Goal: Transaction & Acquisition: Purchase product/service

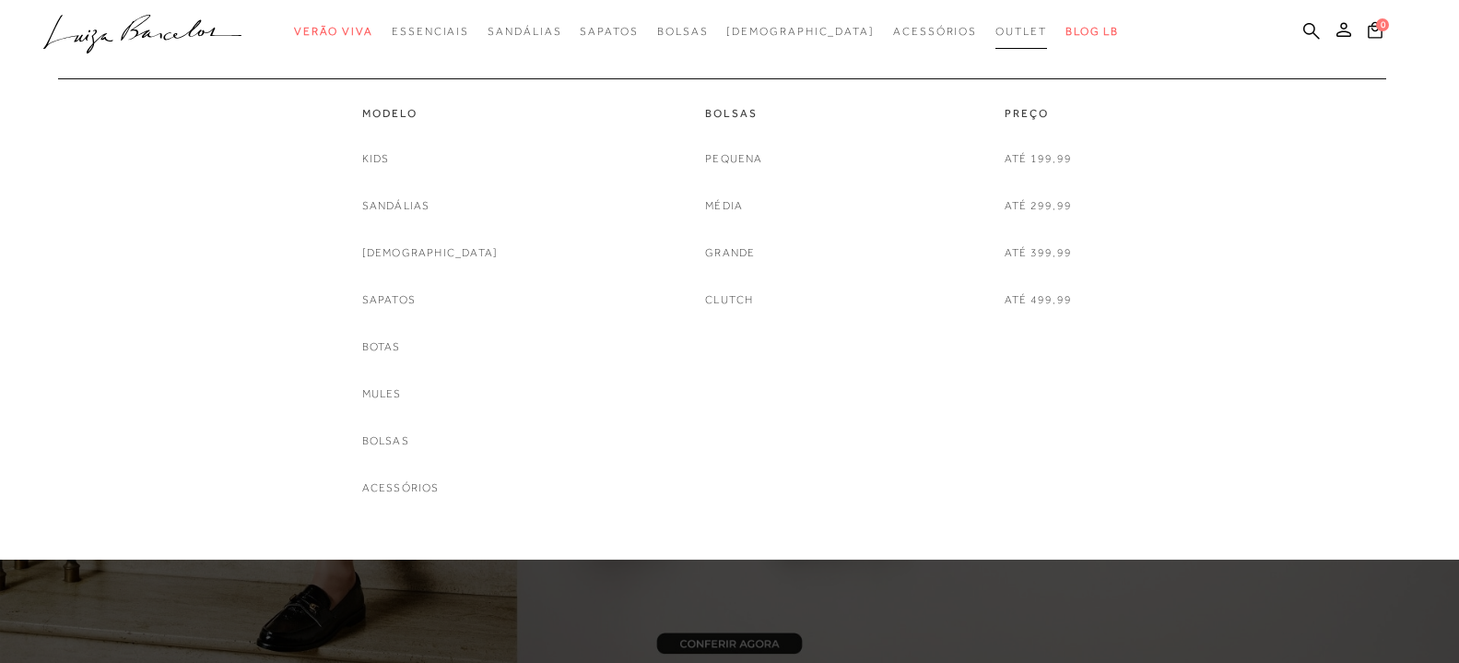
click at [995, 34] on span "Outlet" at bounding box center [1021, 31] width 52 height 13
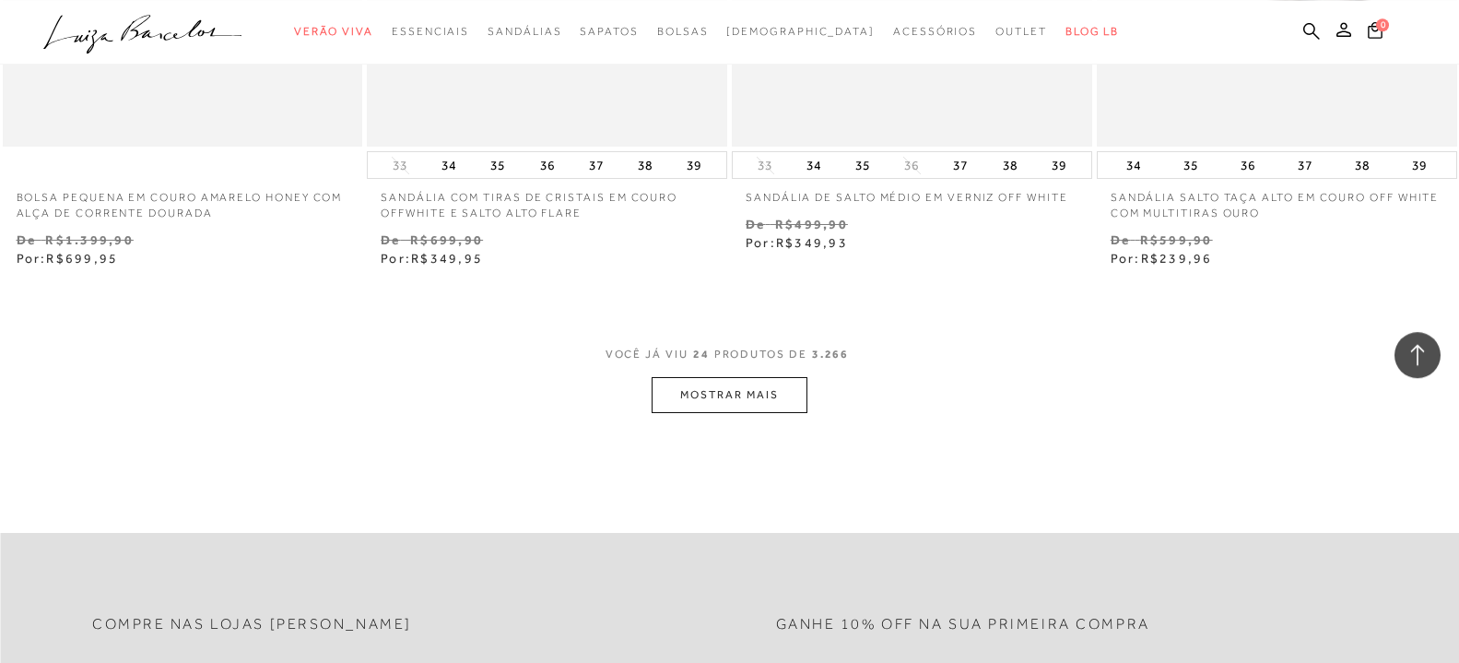
scroll to position [3949, 0]
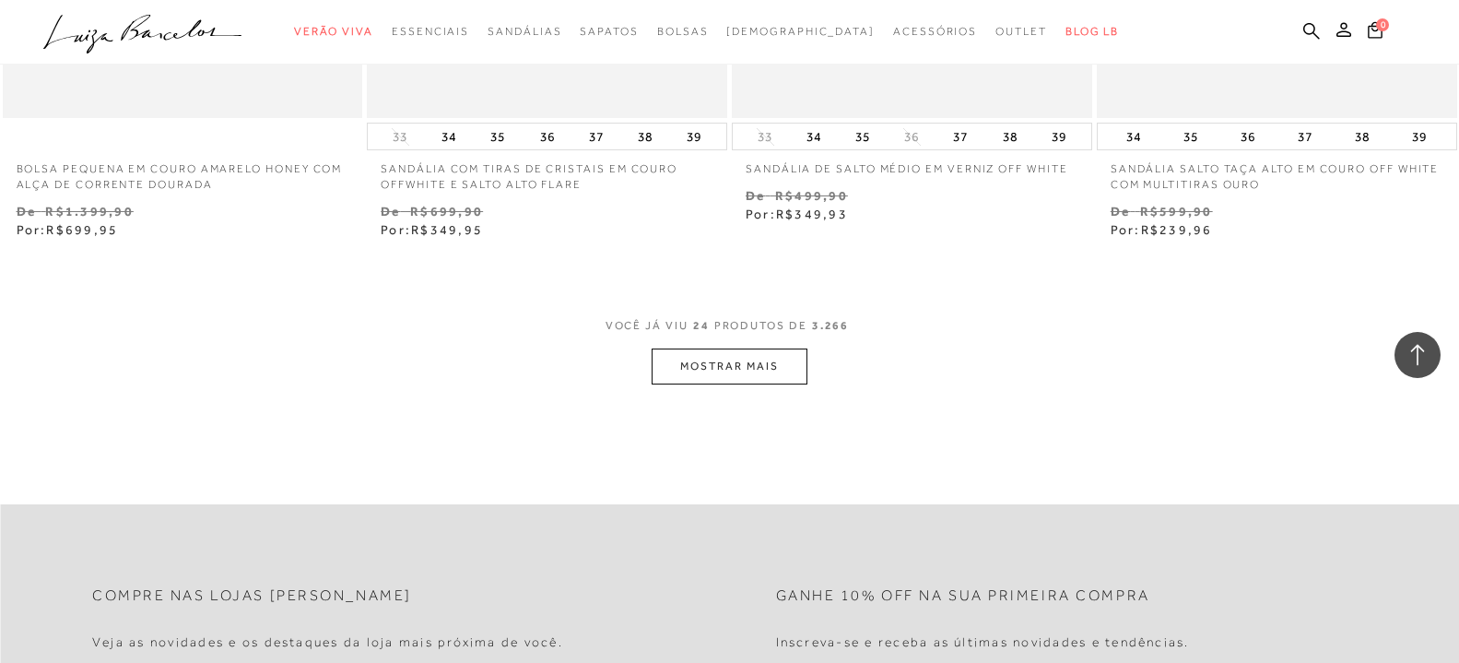
click at [723, 366] on button "MOSTRAR MAIS" at bounding box center [729, 366] width 155 height 36
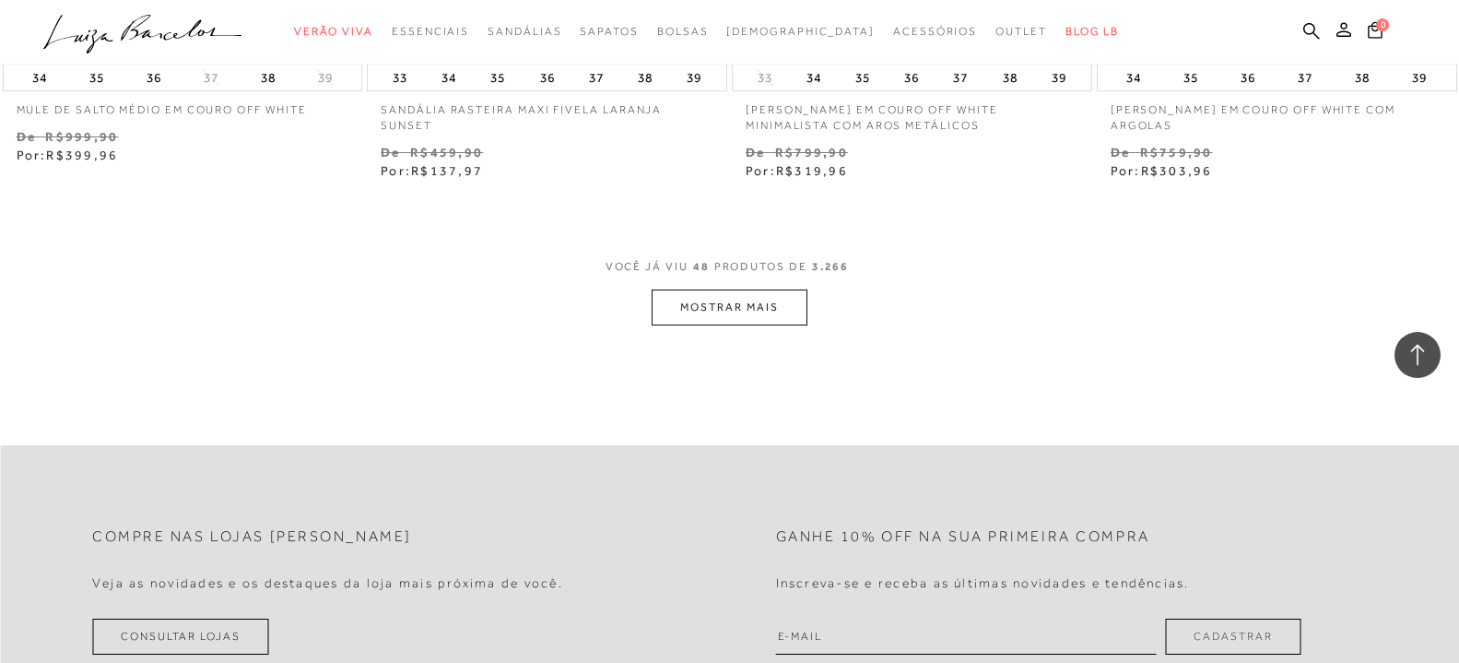
scroll to position [8273, 0]
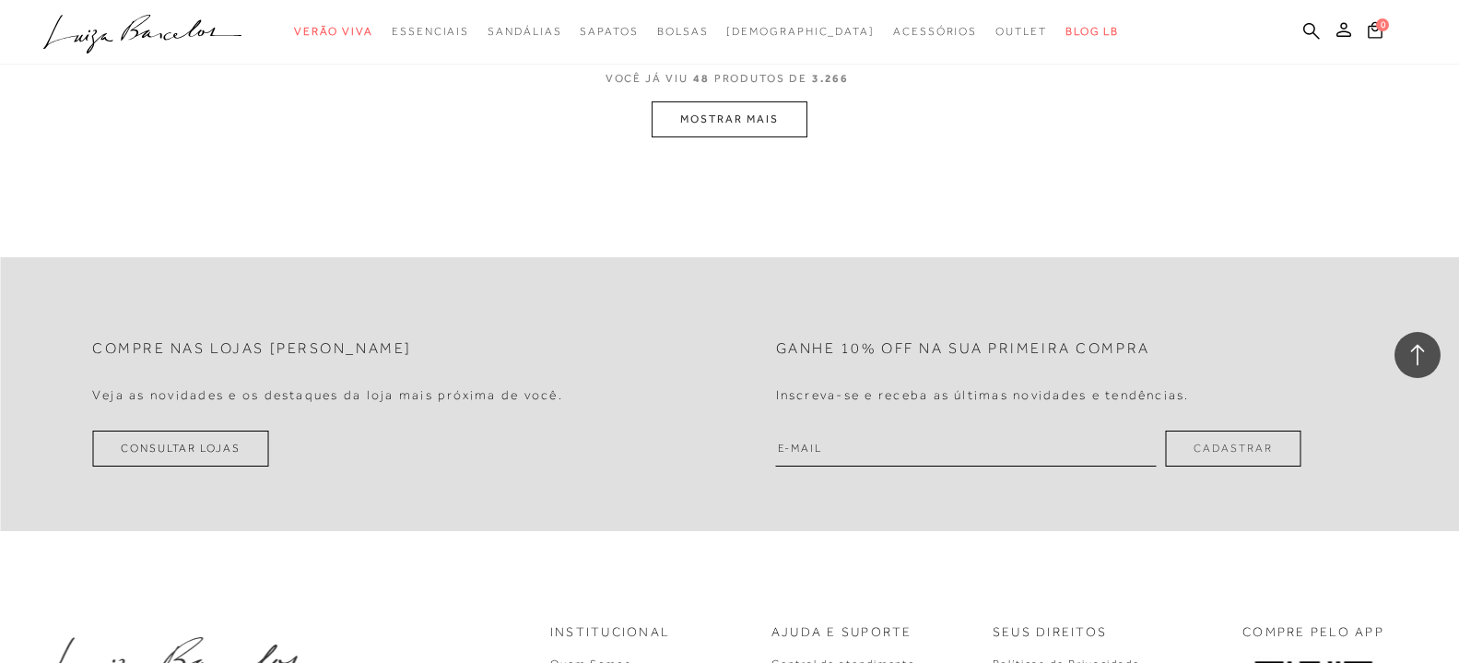
click at [759, 122] on button "MOSTRAR MAIS" at bounding box center [729, 119] width 155 height 36
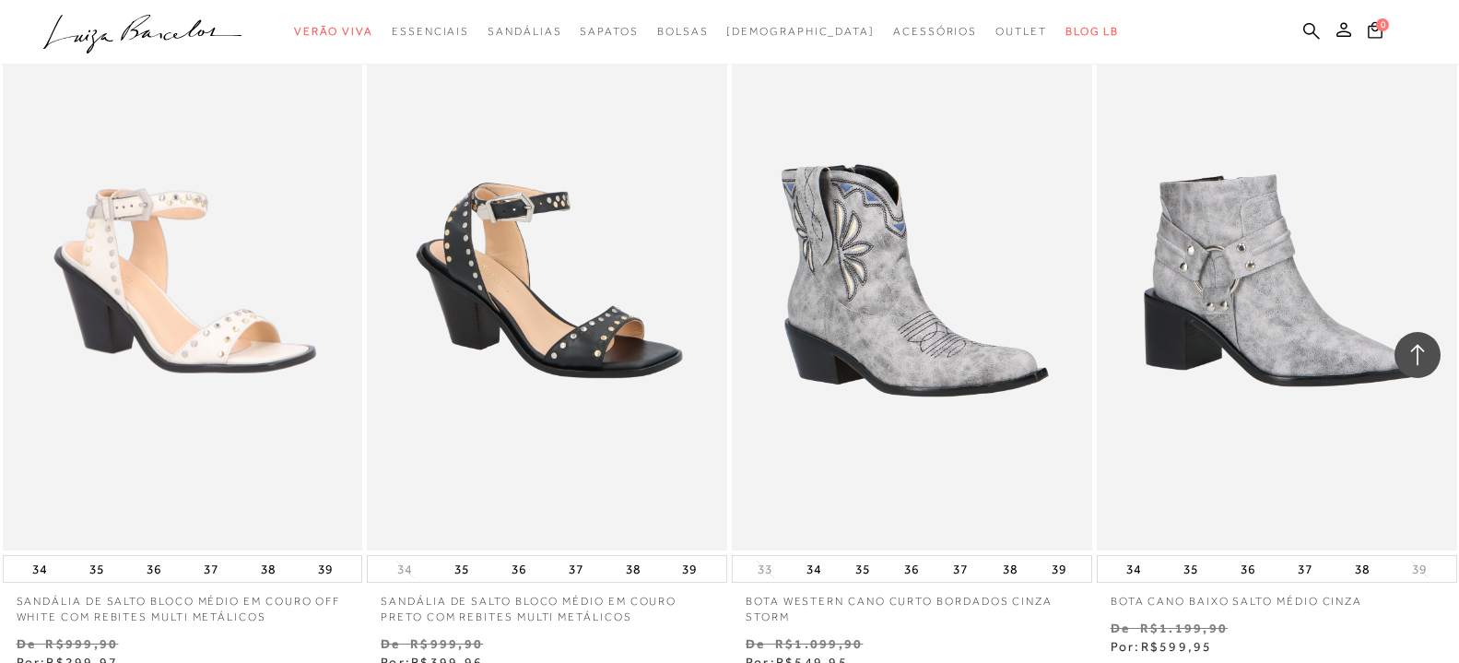
scroll to position [12351, 0]
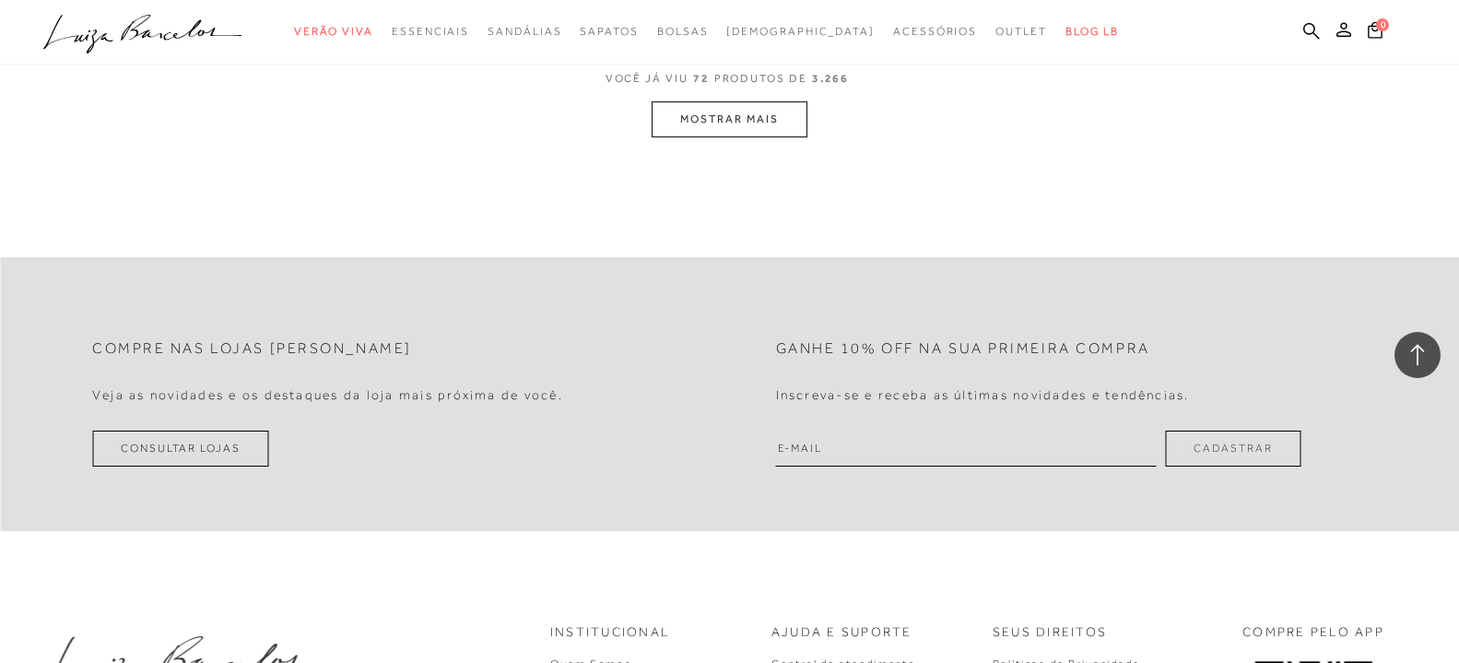
click at [755, 119] on button "MOSTRAR MAIS" at bounding box center [729, 119] width 155 height 36
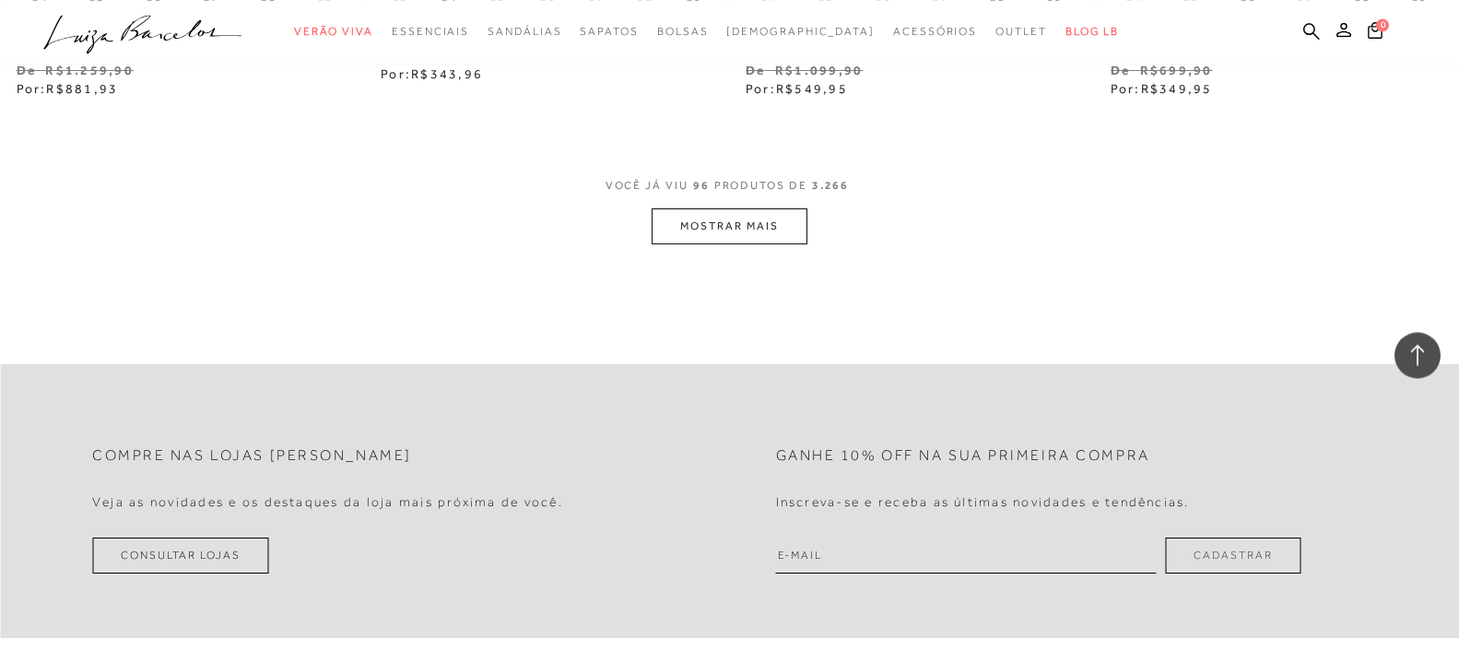
scroll to position [16240, 0]
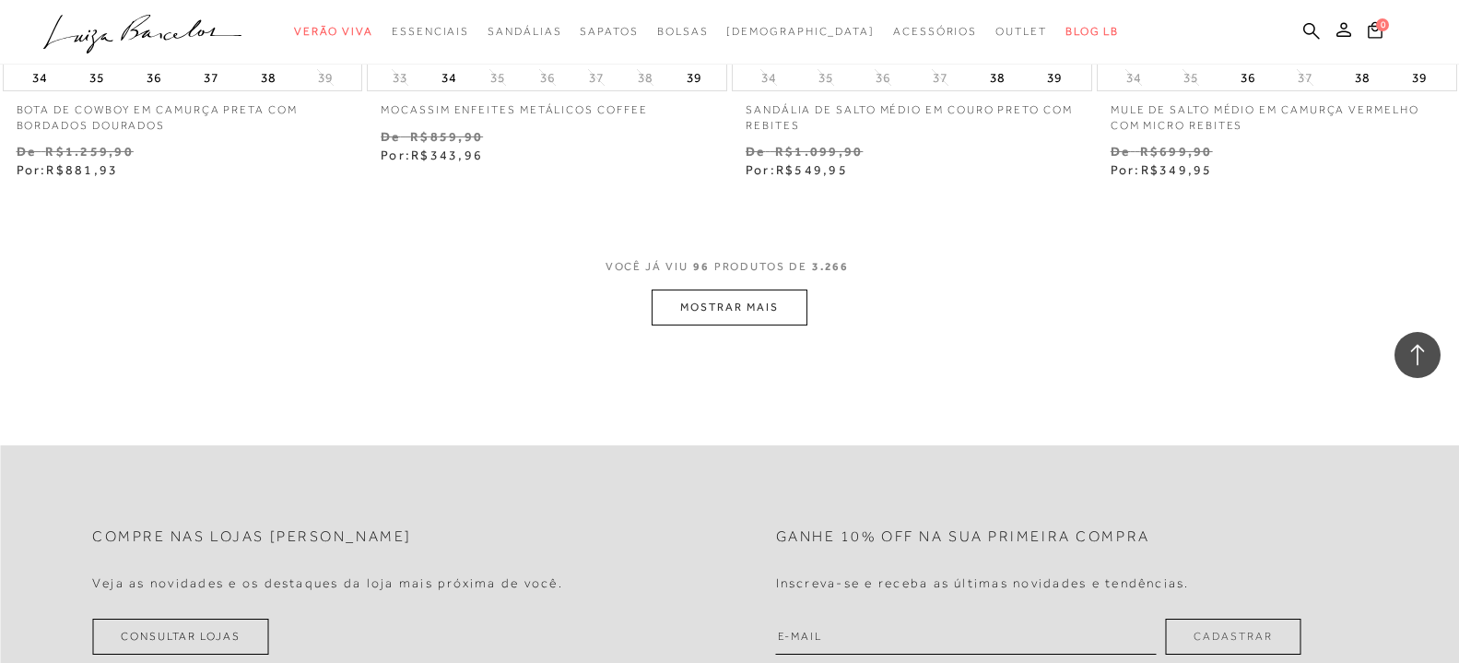
click at [757, 298] on button "MOSTRAR MAIS" at bounding box center [729, 307] width 155 height 36
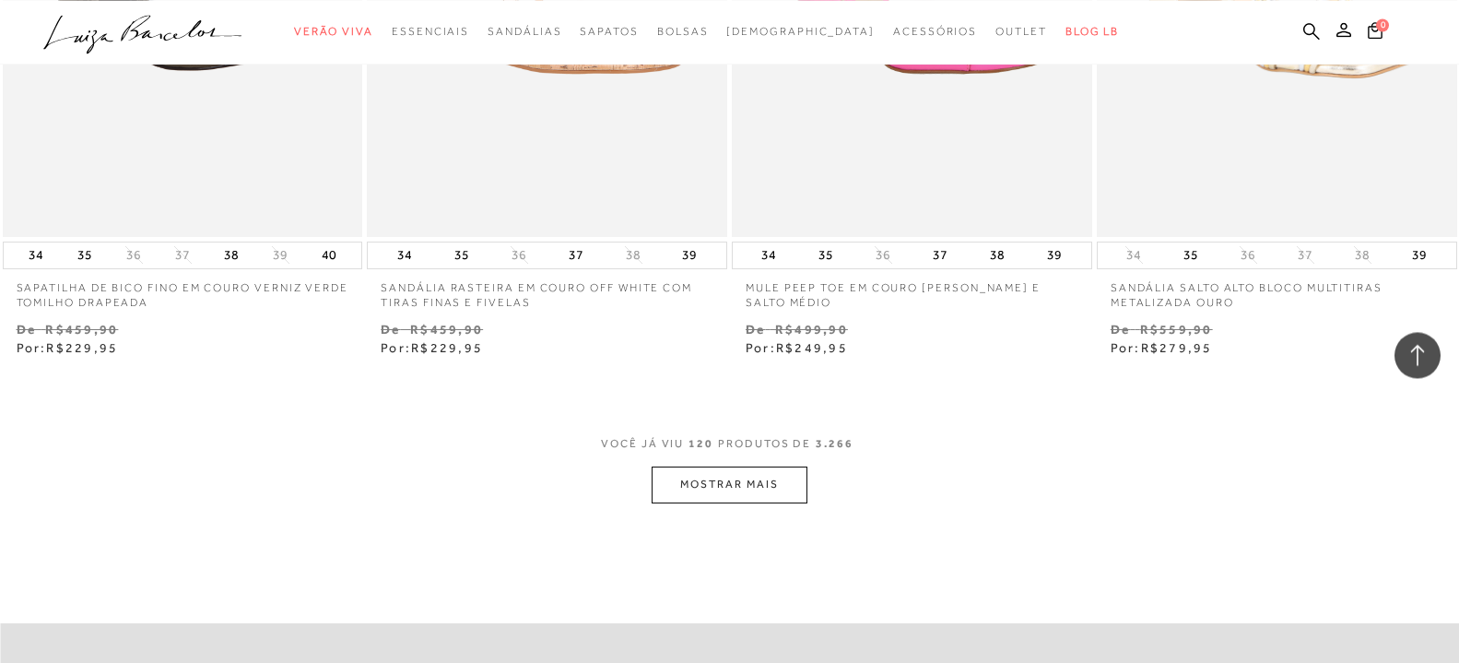
scroll to position [20189, 0]
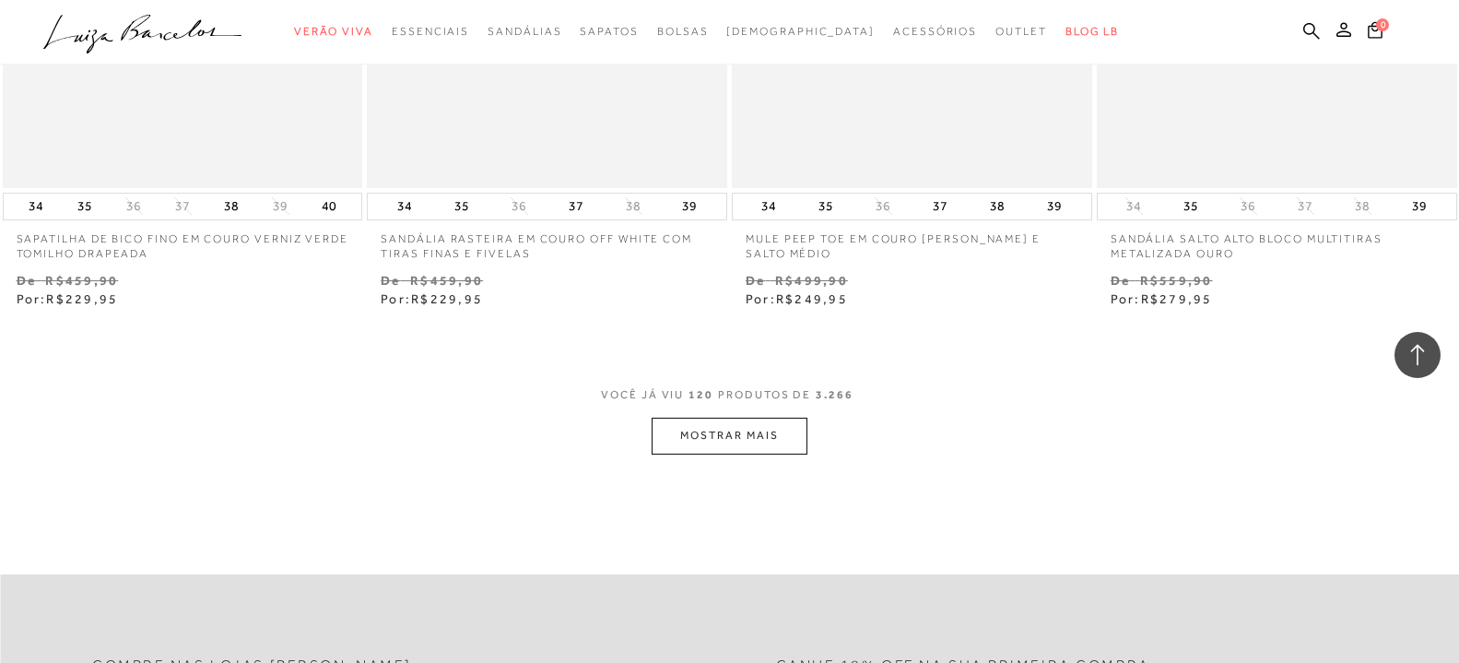
click at [751, 430] on button "MOSTRAR MAIS" at bounding box center [729, 436] width 155 height 36
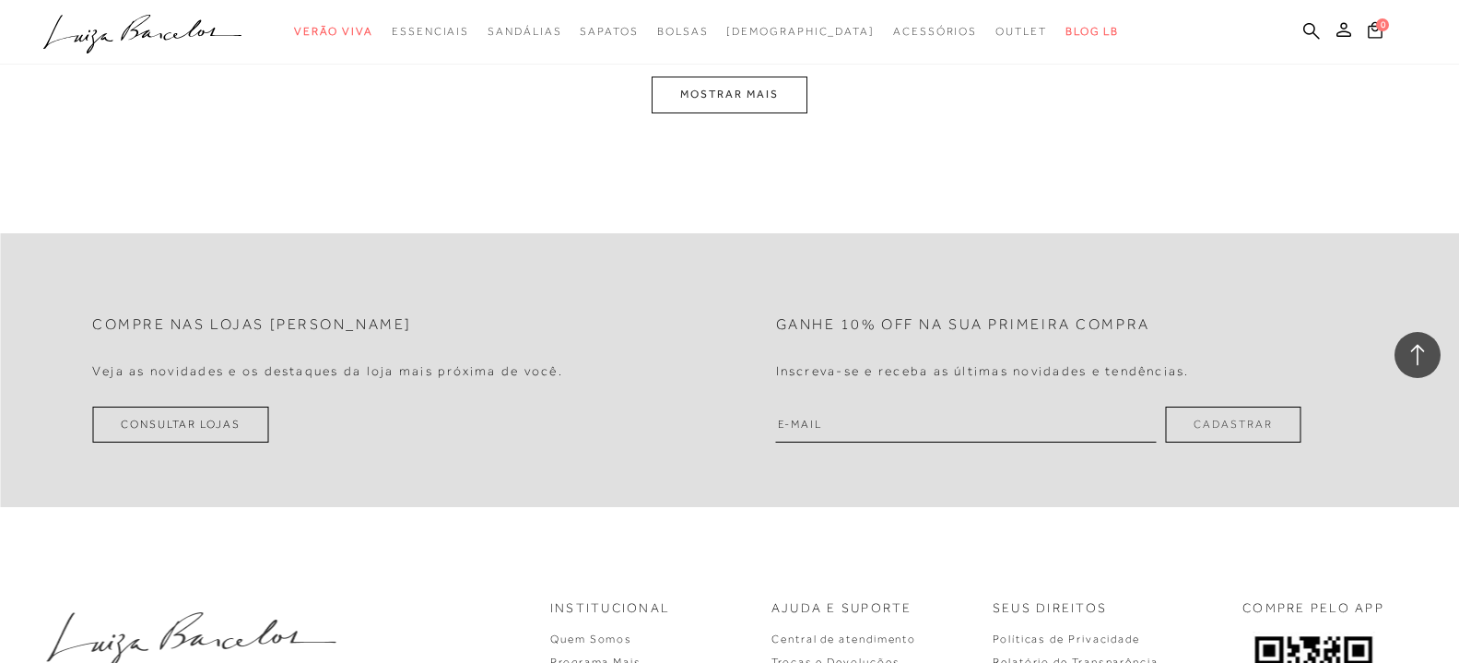
scroll to position [24231, 0]
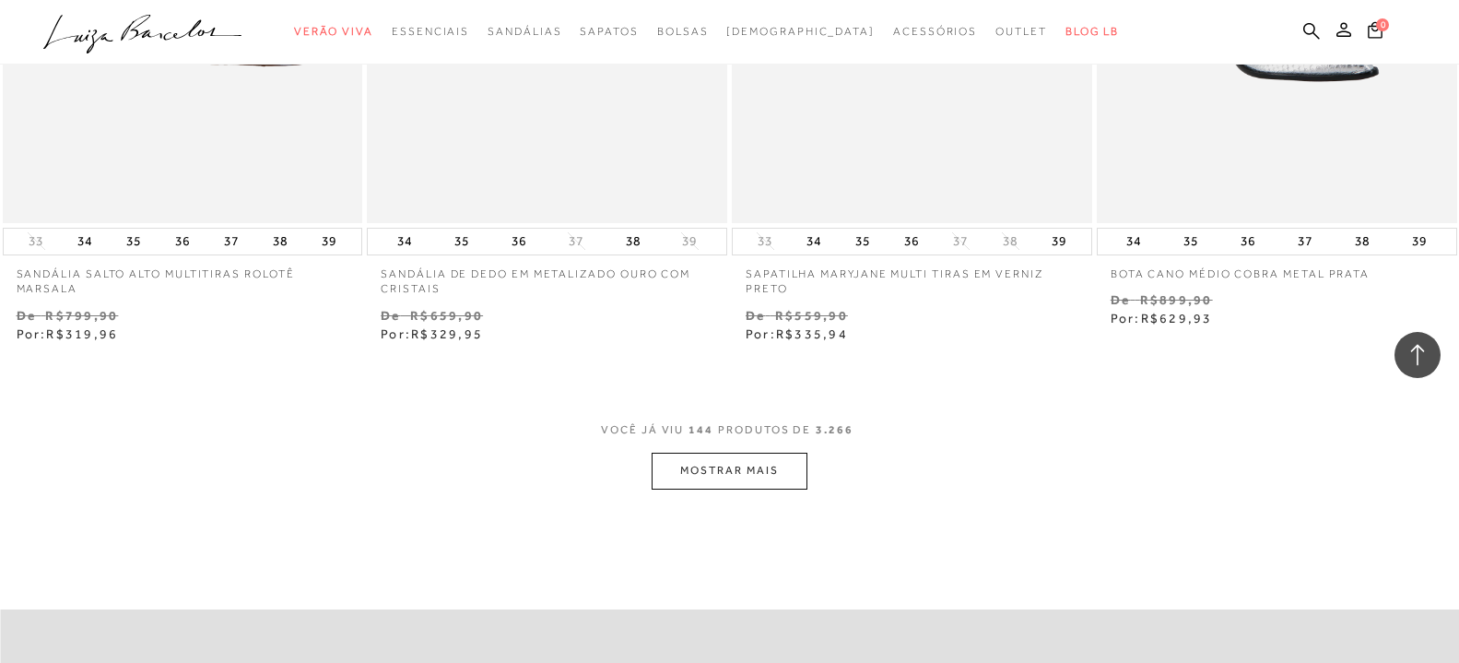
click at [696, 462] on button "MOSTRAR MAIS" at bounding box center [729, 471] width 155 height 36
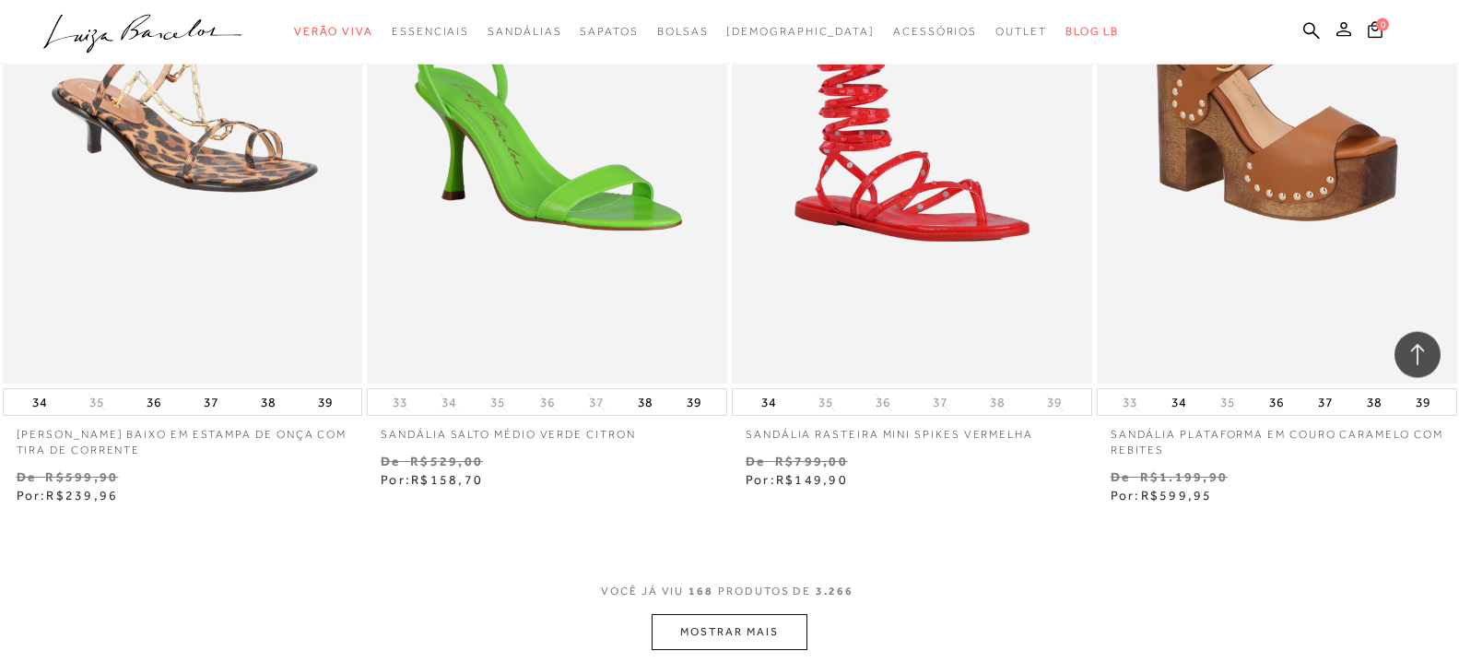
scroll to position [28180, 0]
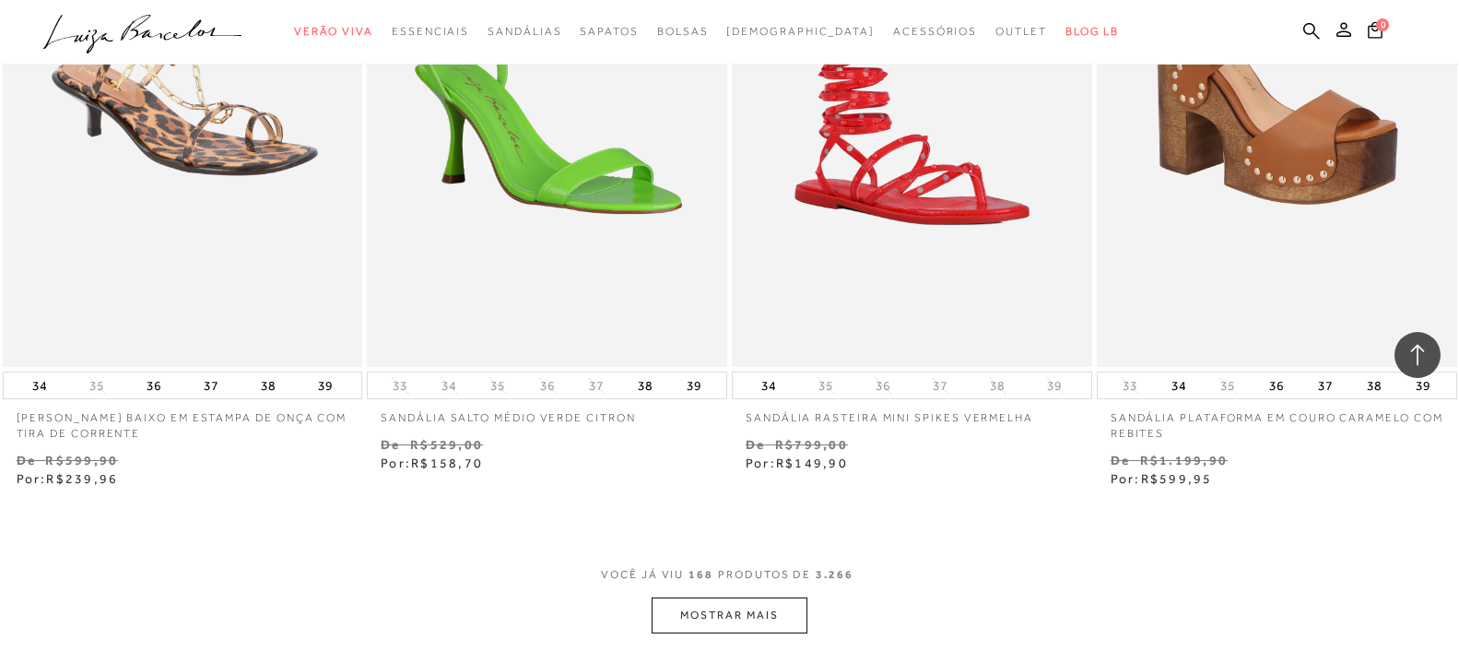
click at [674, 600] on button "MOSTRAR MAIS" at bounding box center [729, 615] width 155 height 36
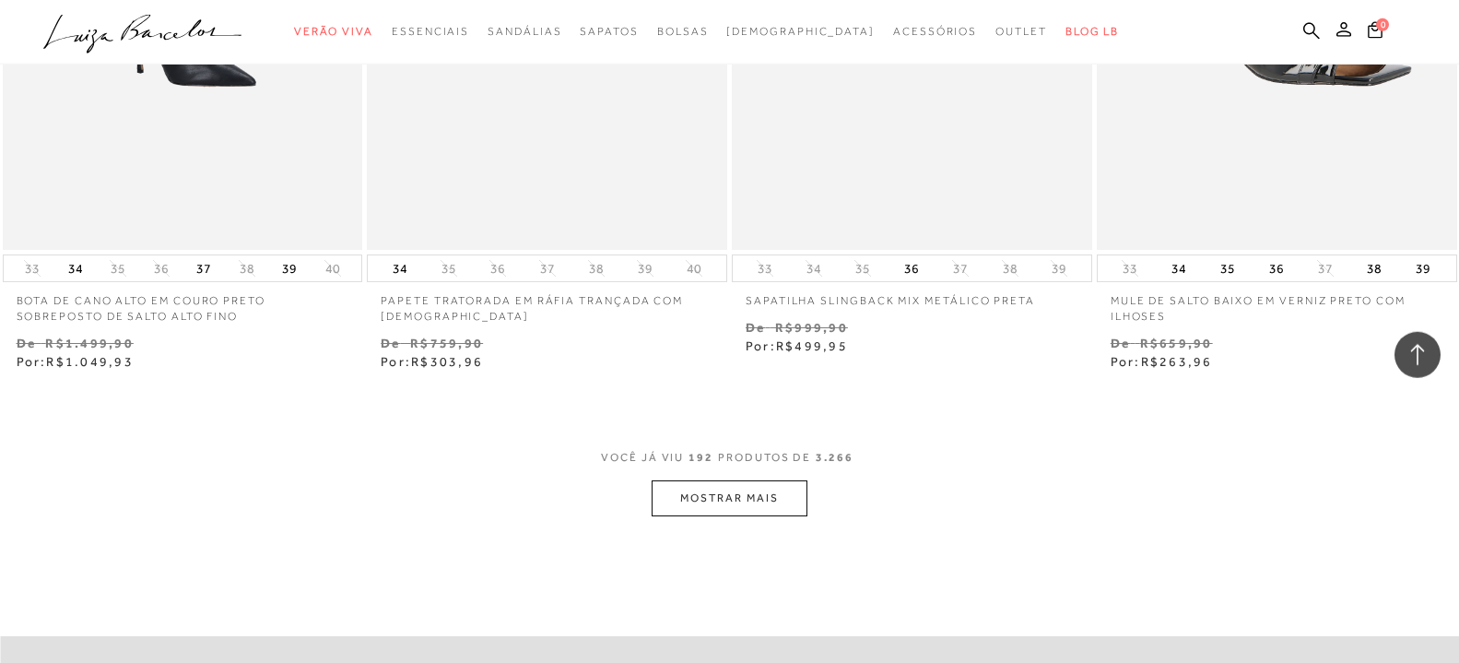
scroll to position [32505, 0]
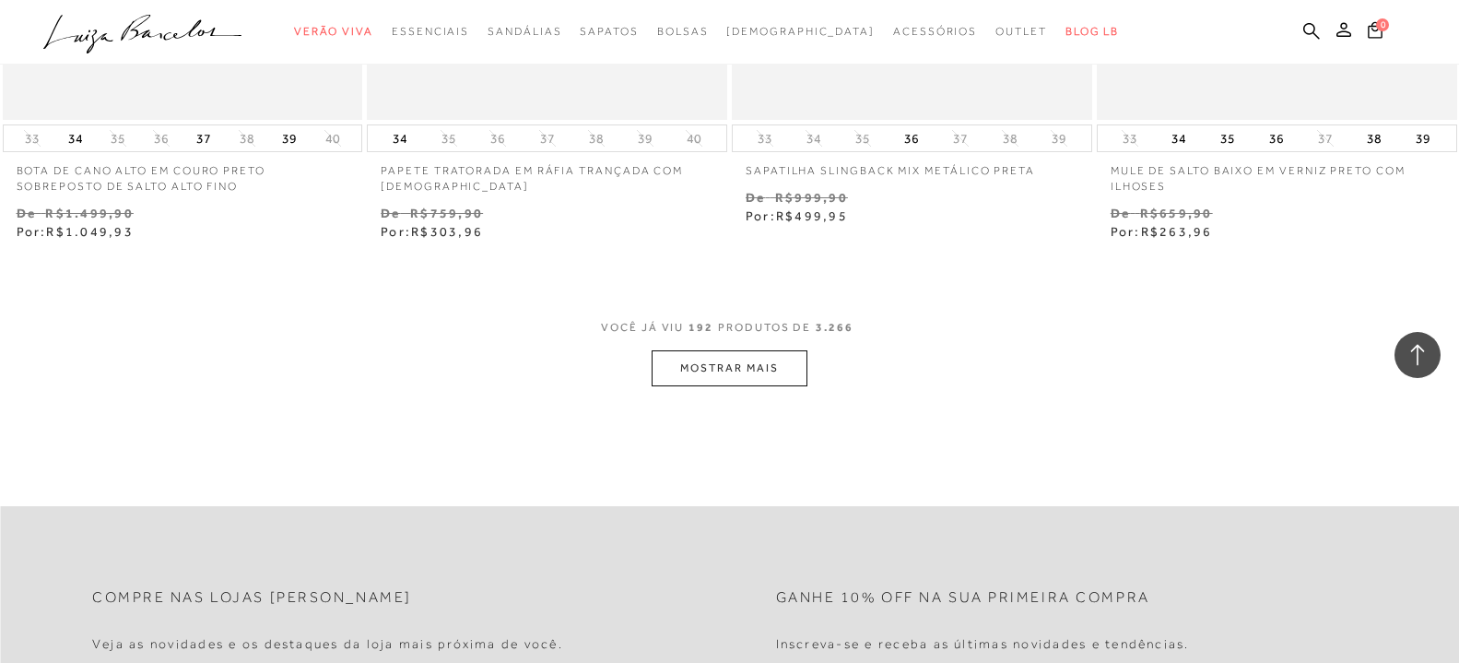
click at [696, 354] on button "MOSTRAR MAIS" at bounding box center [729, 368] width 155 height 36
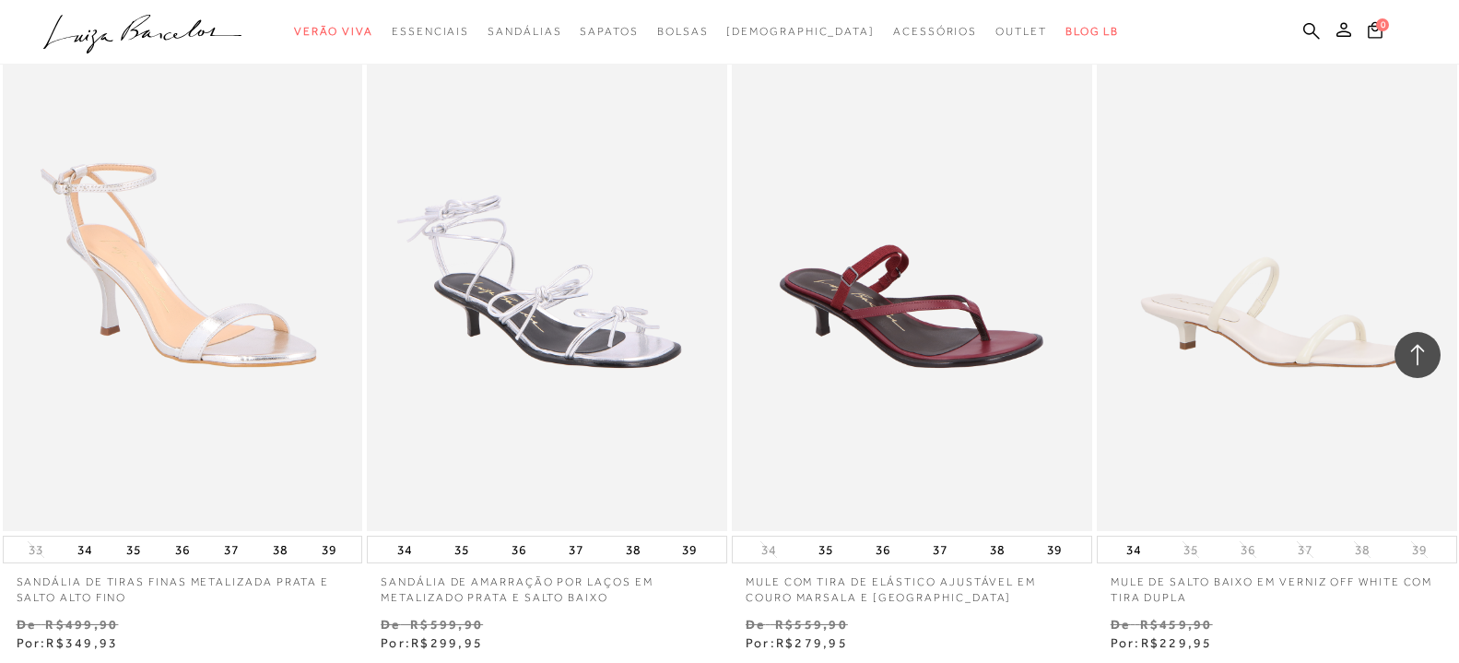
scroll to position [36453, 0]
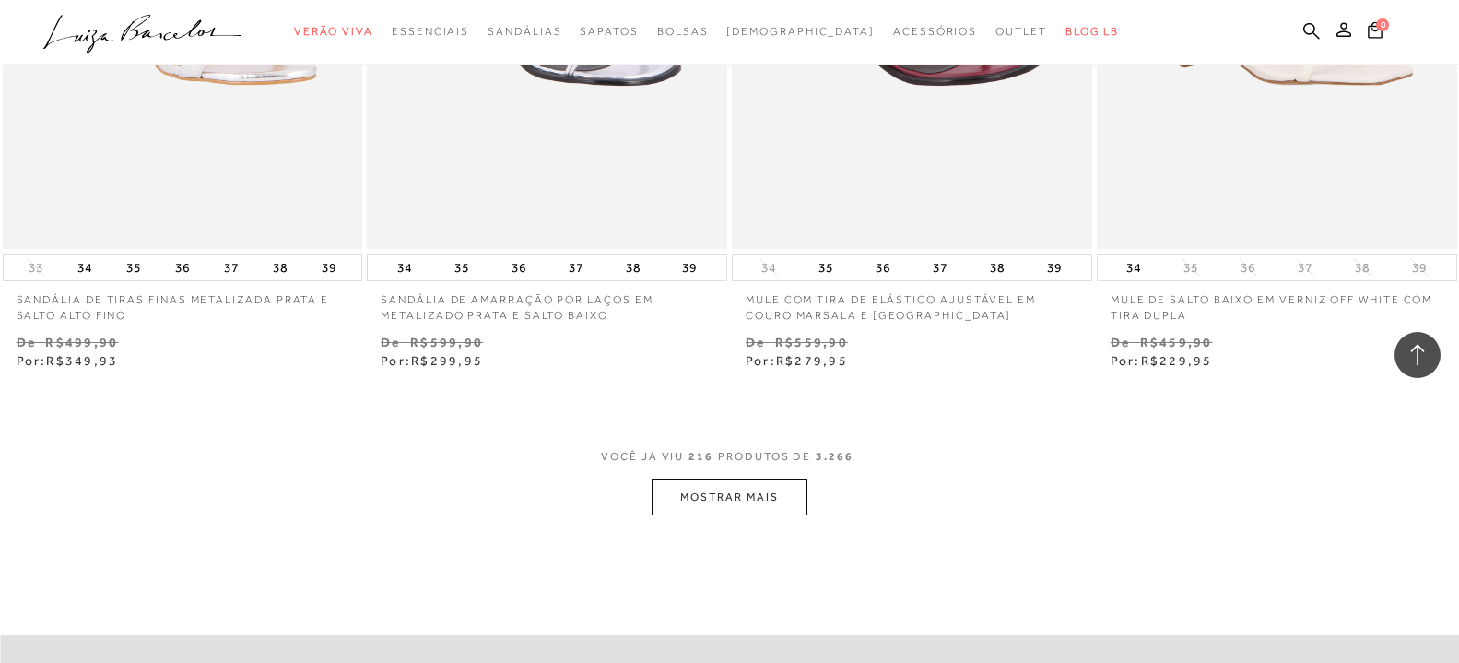
click at [728, 479] on button "MOSTRAR MAIS" at bounding box center [729, 497] width 155 height 36
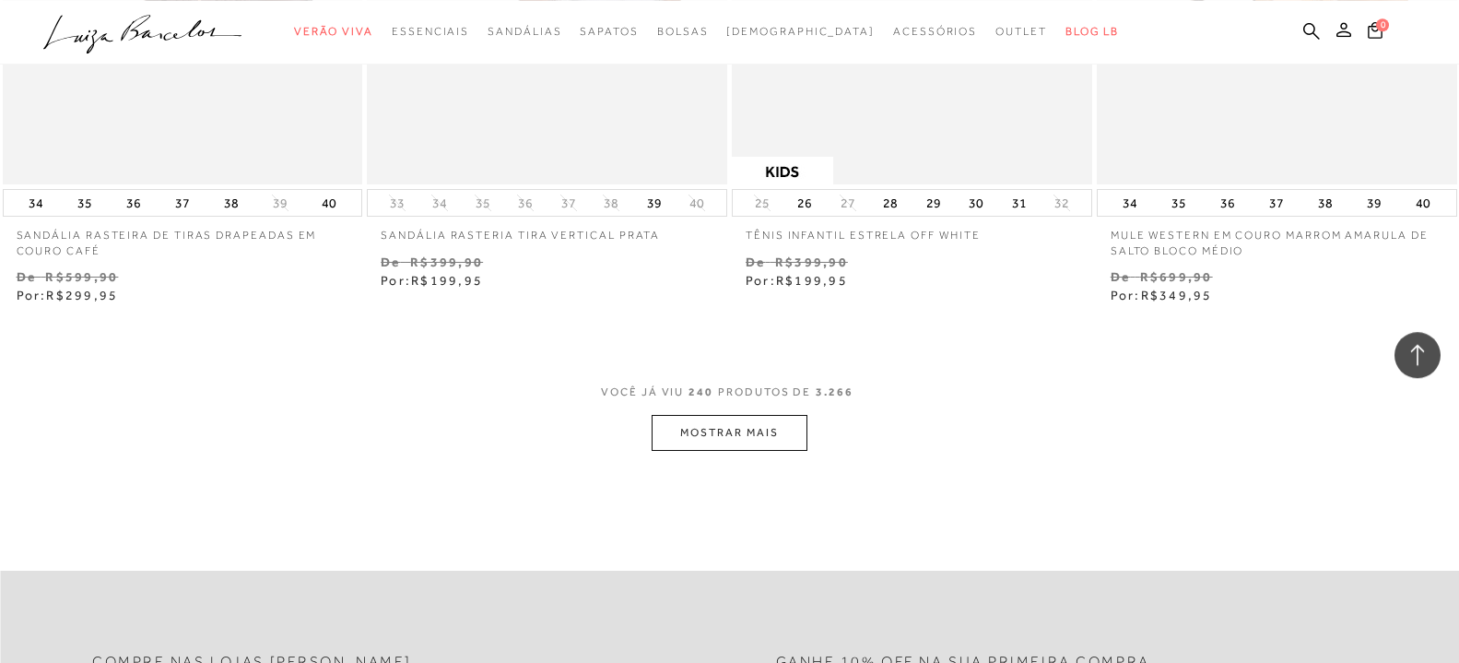
scroll to position [40684, 0]
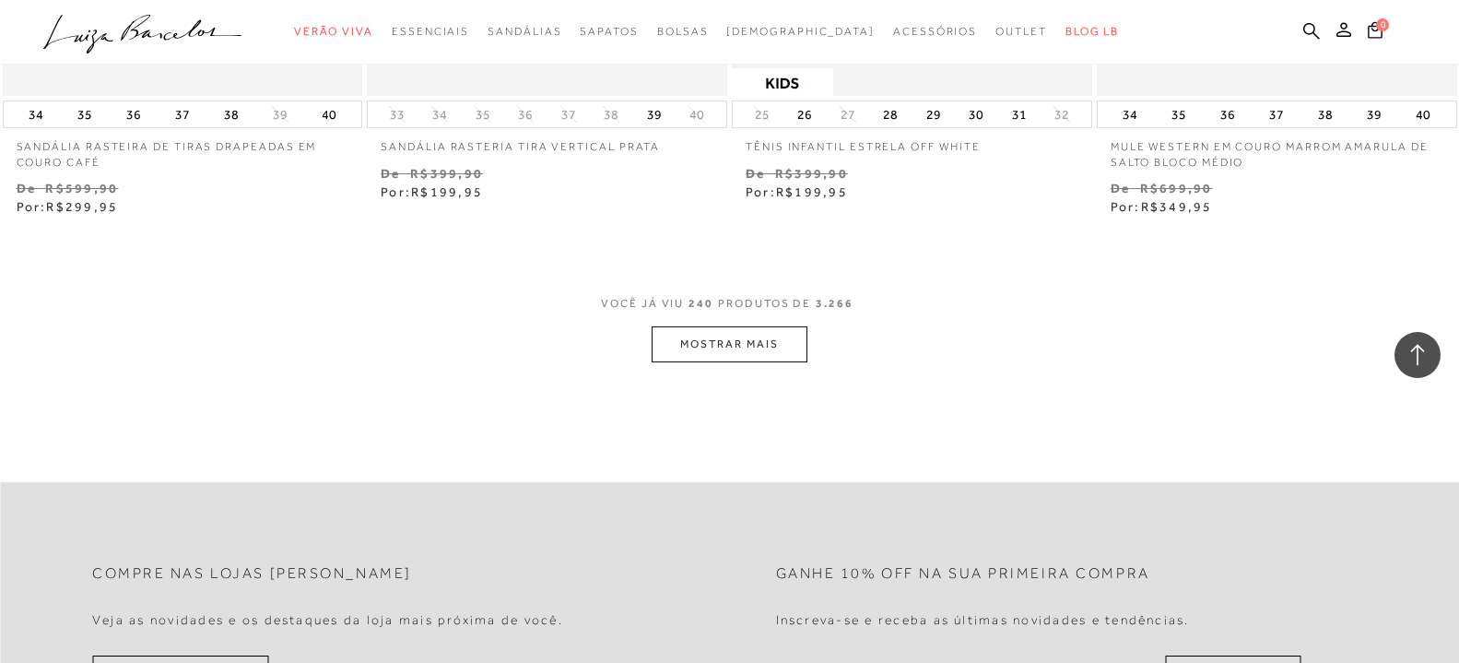
click at [693, 336] on button "MOSTRAR MAIS" at bounding box center [729, 344] width 155 height 36
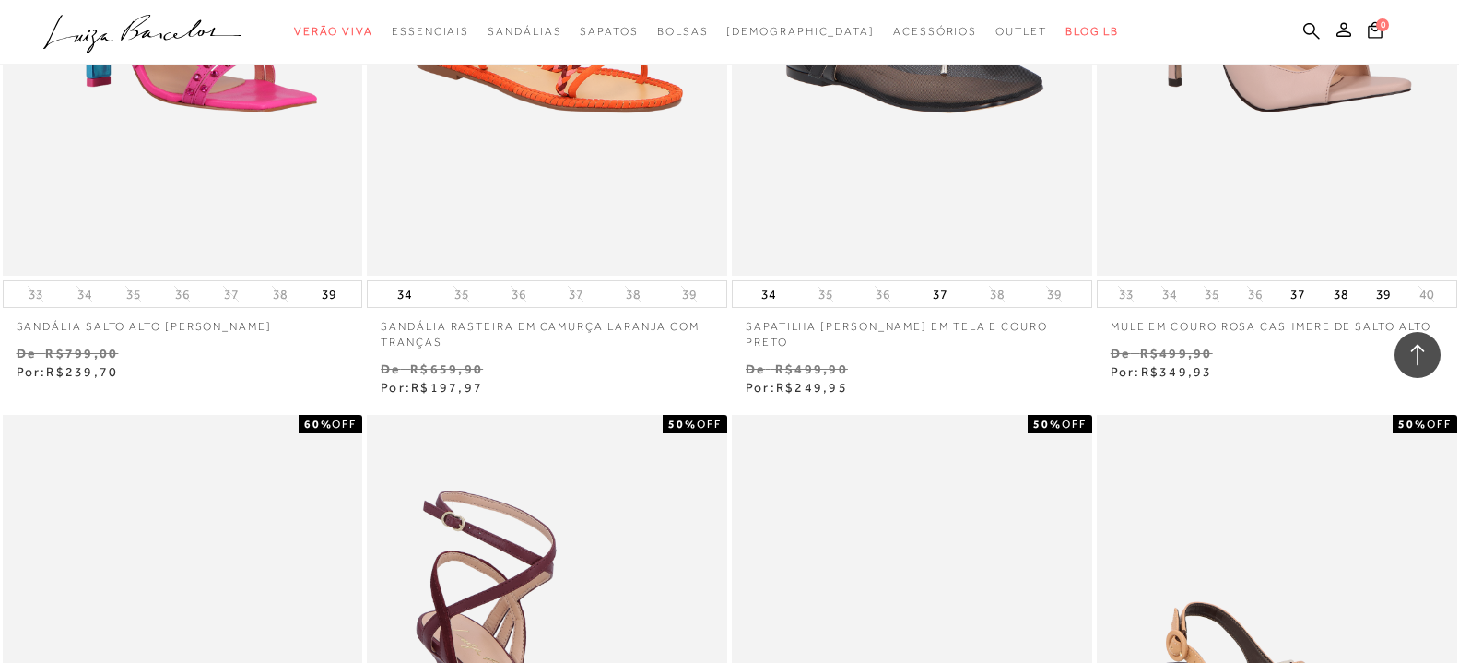
scroll to position [43692, 0]
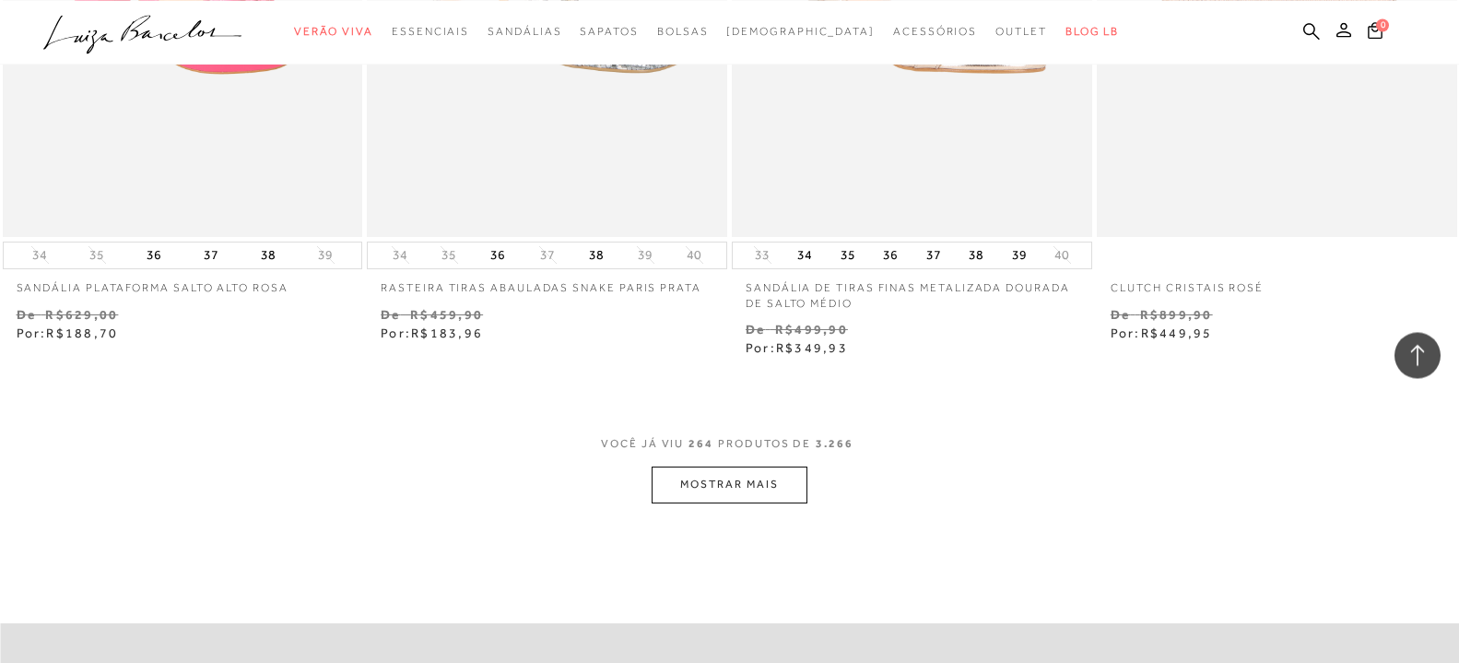
scroll to position [44632, 0]
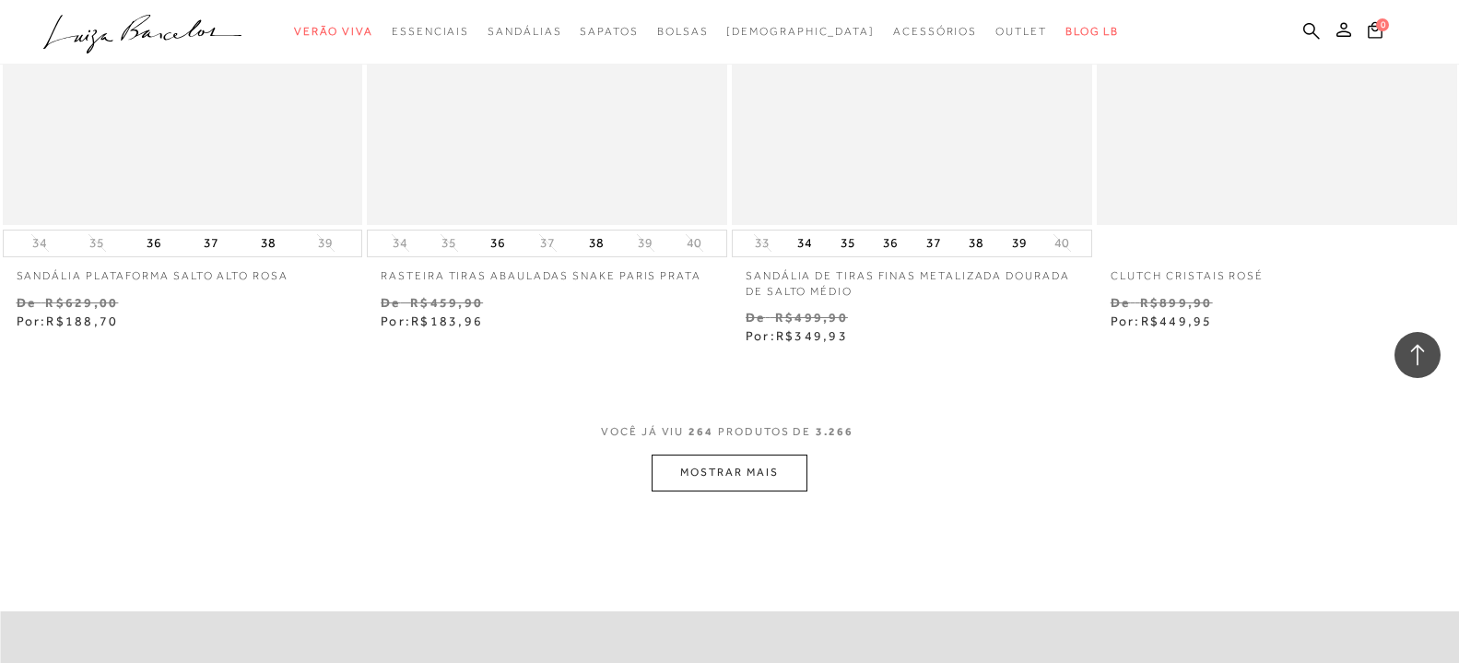
click at [694, 464] on button "MOSTRAR MAIS" at bounding box center [729, 472] width 155 height 36
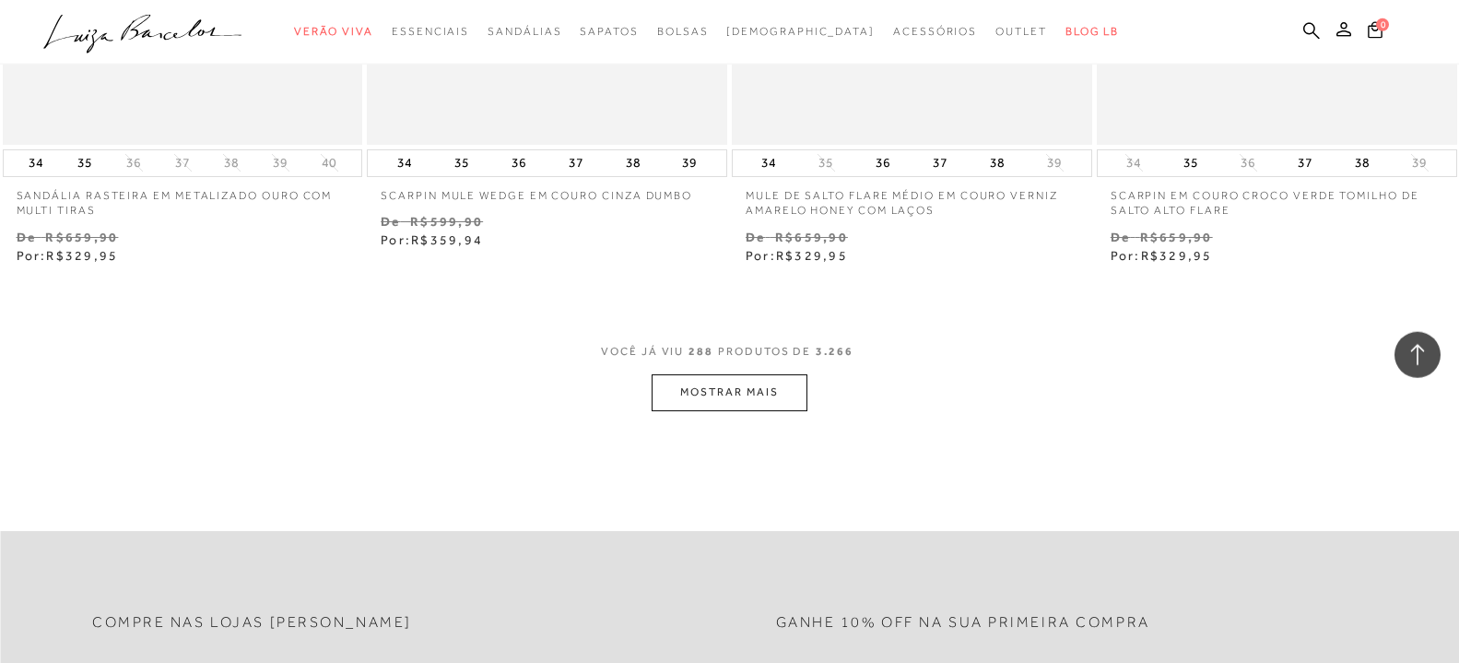
scroll to position [48863, 0]
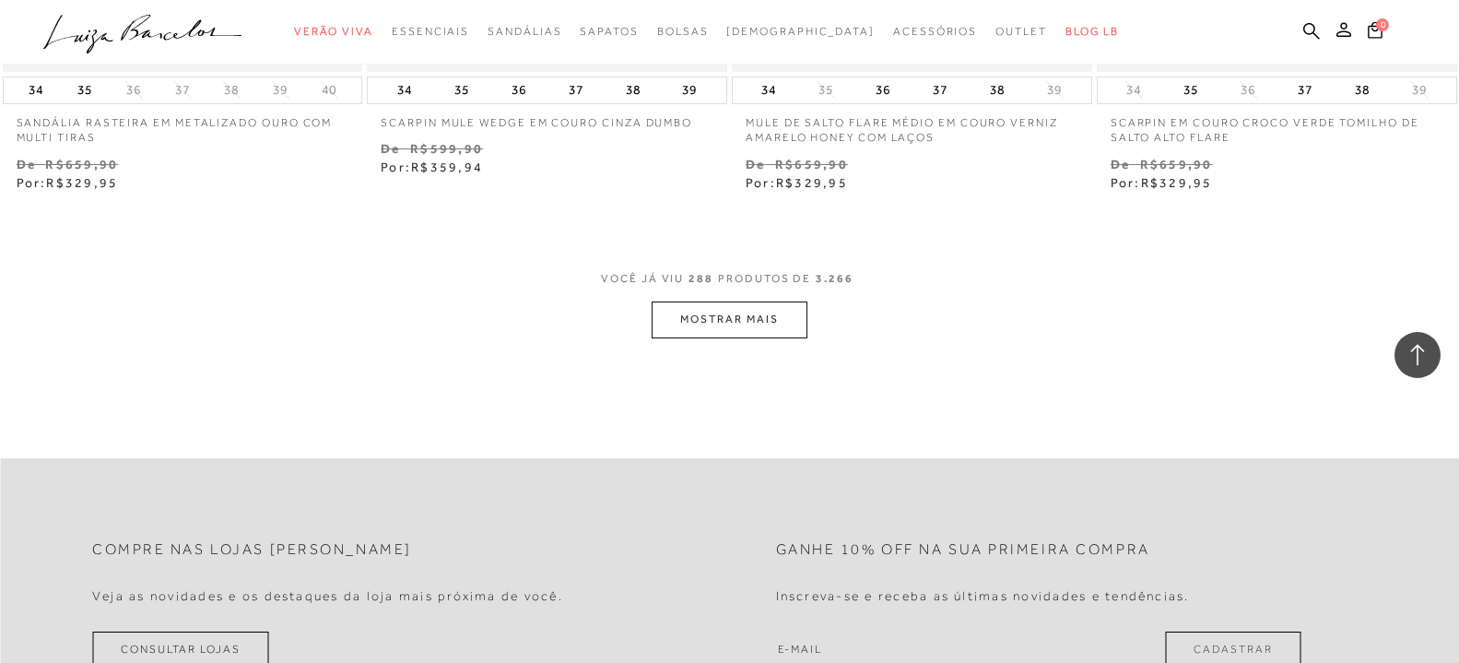
click at [693, 319] on button "MOSTRAR MAIS" at bounding box center [729, 319] width 155 height 36
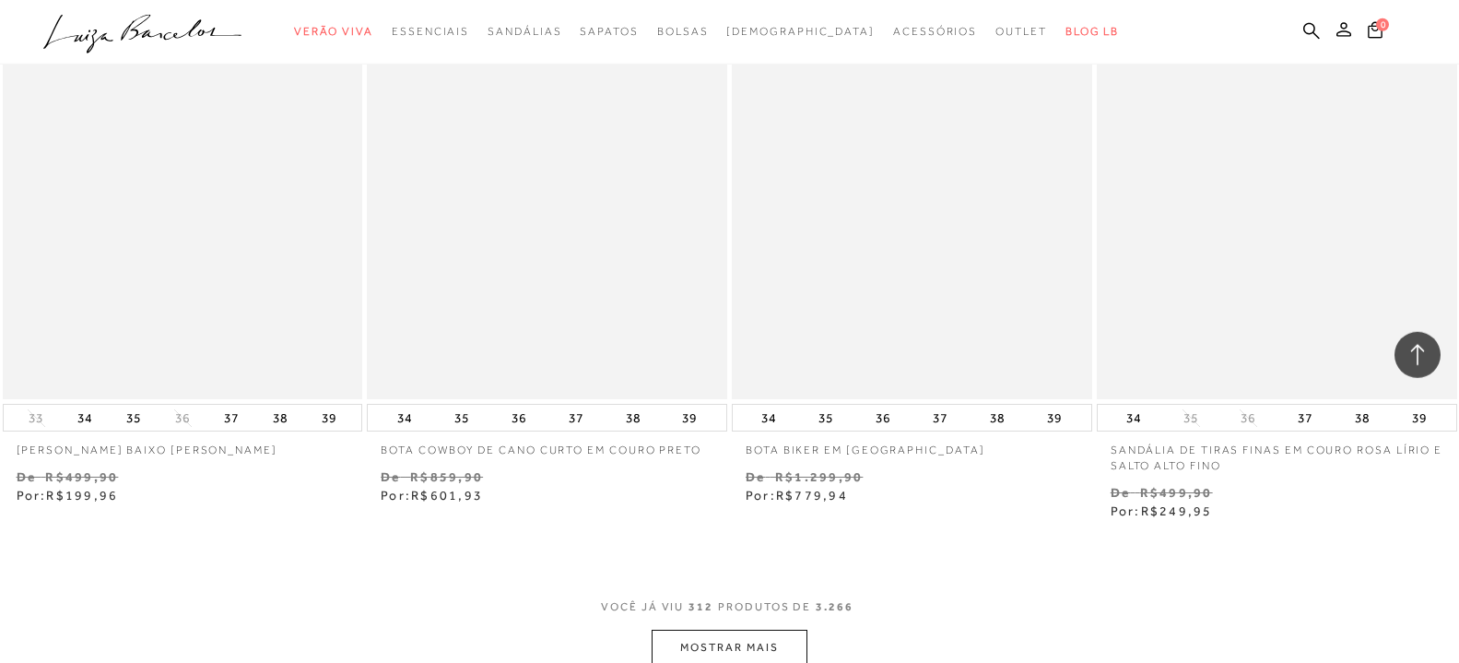
scroll to position [52811, 0]
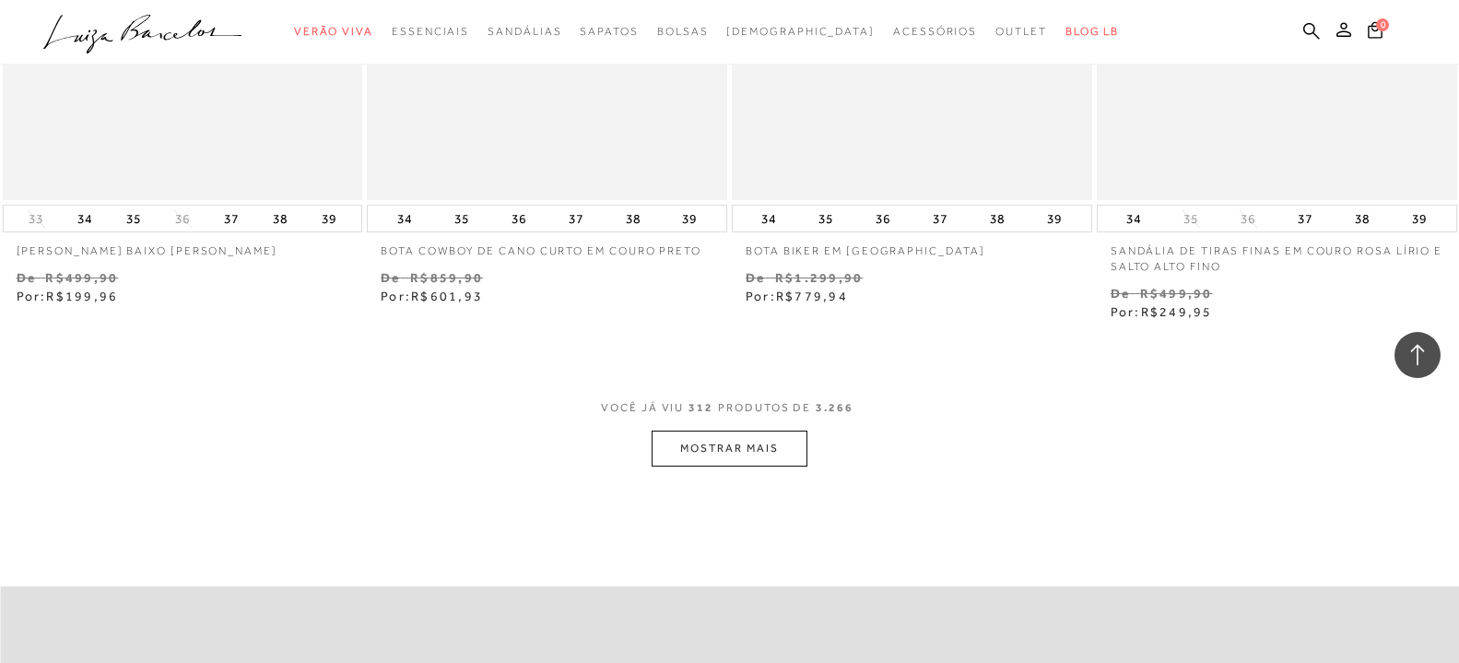
click at [687, 432] on button "MOSTRAR MAIS" at bounding box center [729, 448] width 155 height 36
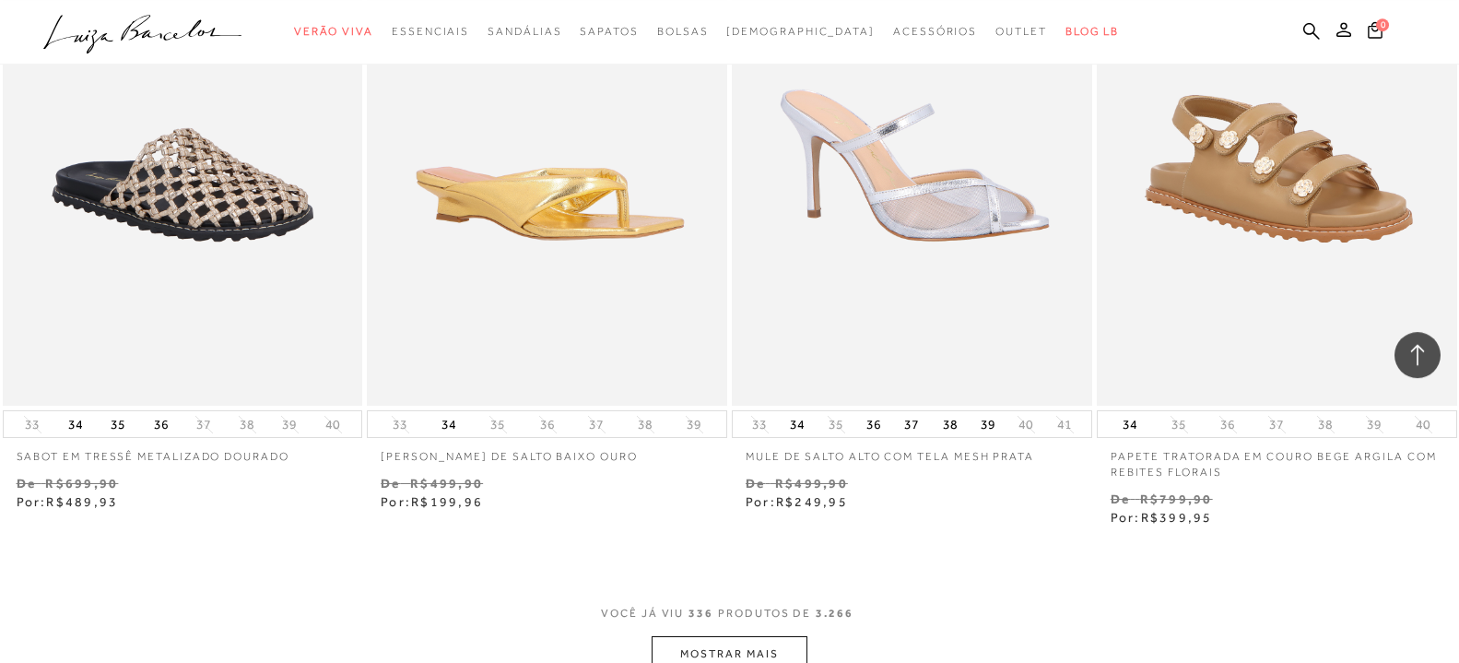
scroll to position [57136, 0]
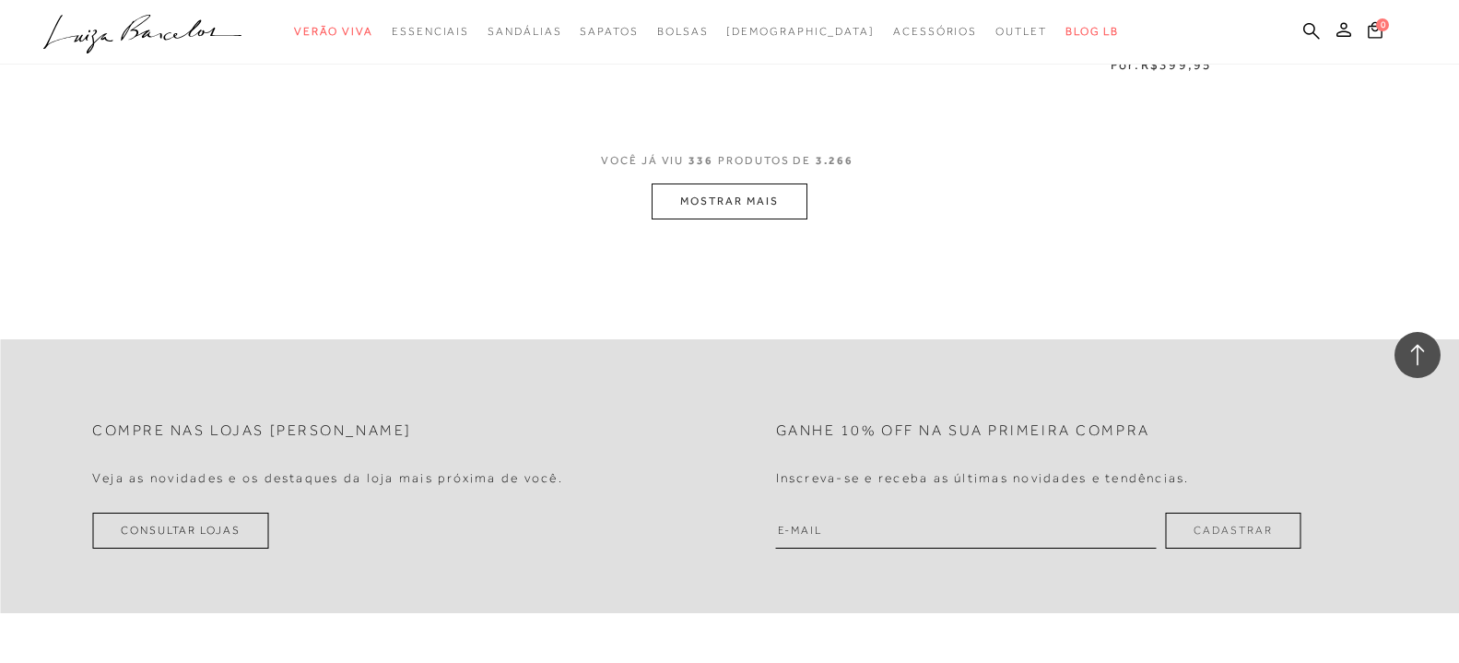
click at [747, 185] on button "MOSTRAR MAIS" at bounding box center [729, 201] width 155 height 36
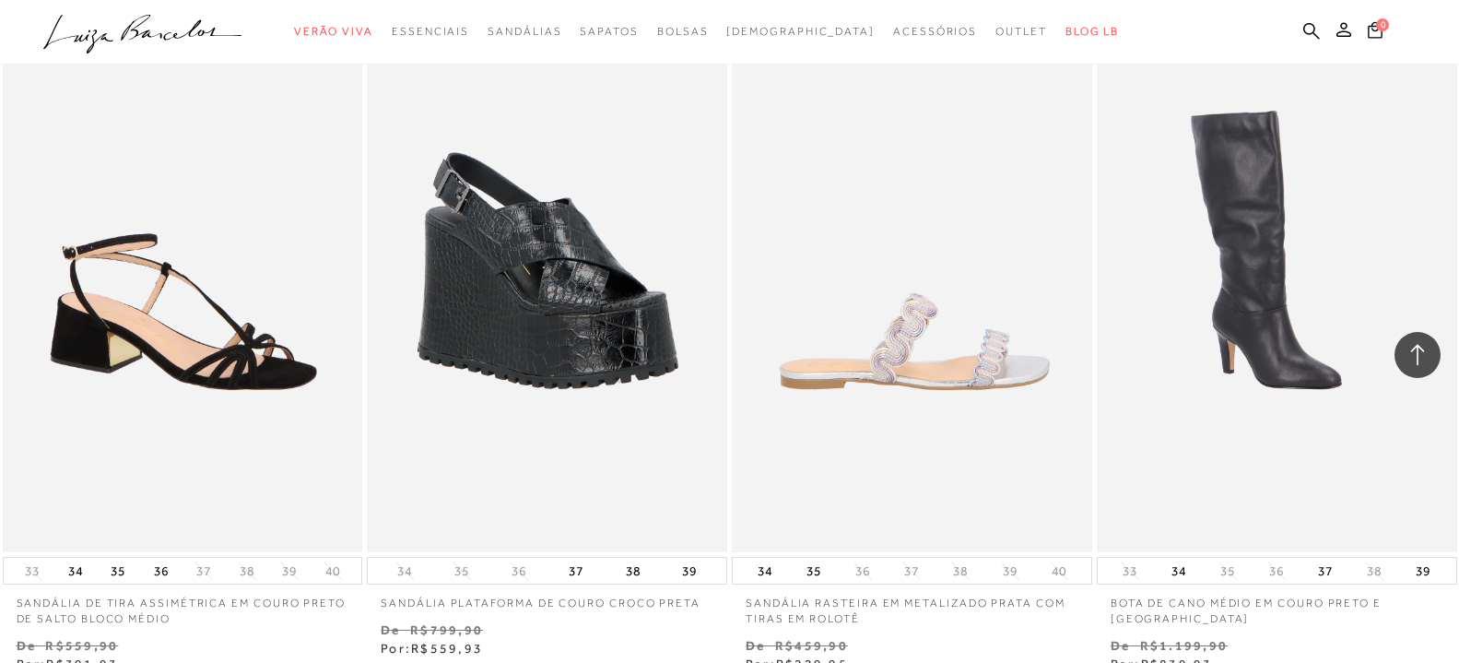
scroll to position [60990, 0]
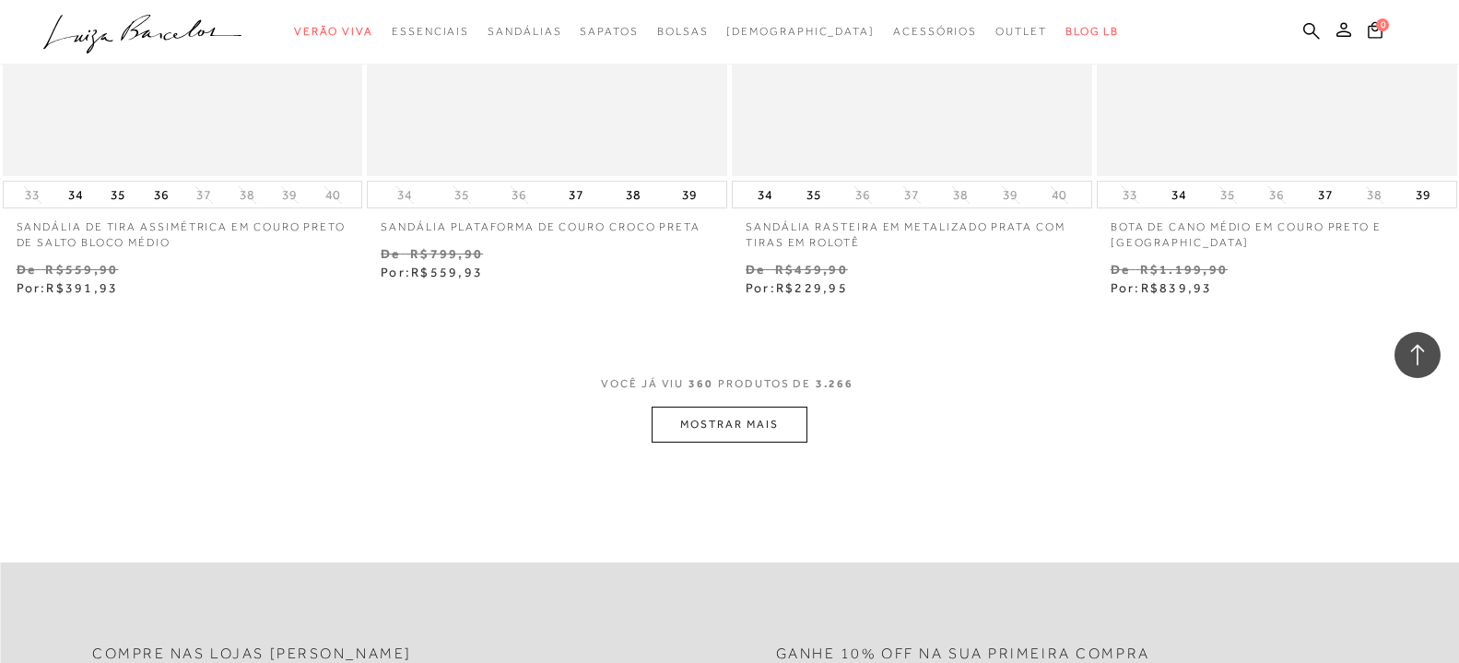
click at [755, 415] on button "MOSTRAR MAIS" at bounding box center [729, 424] width 155 height 36
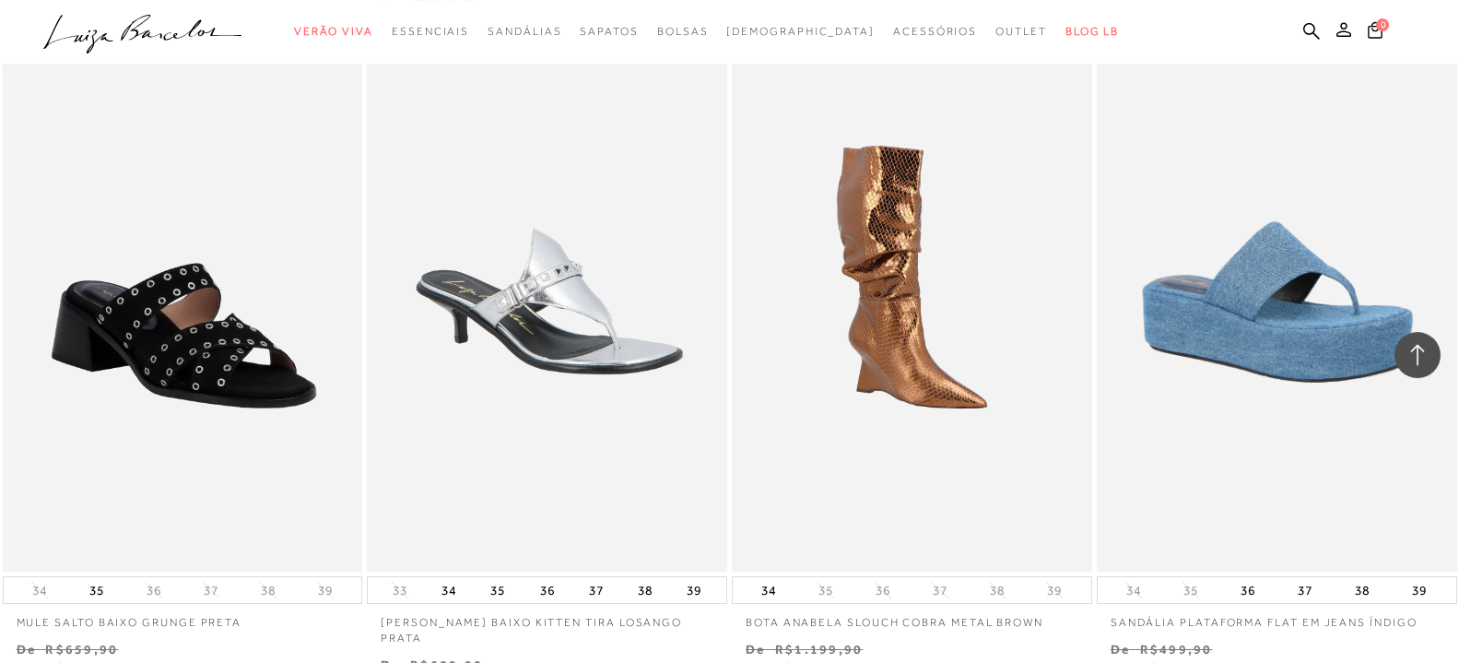
scroll to position [65033, 0]
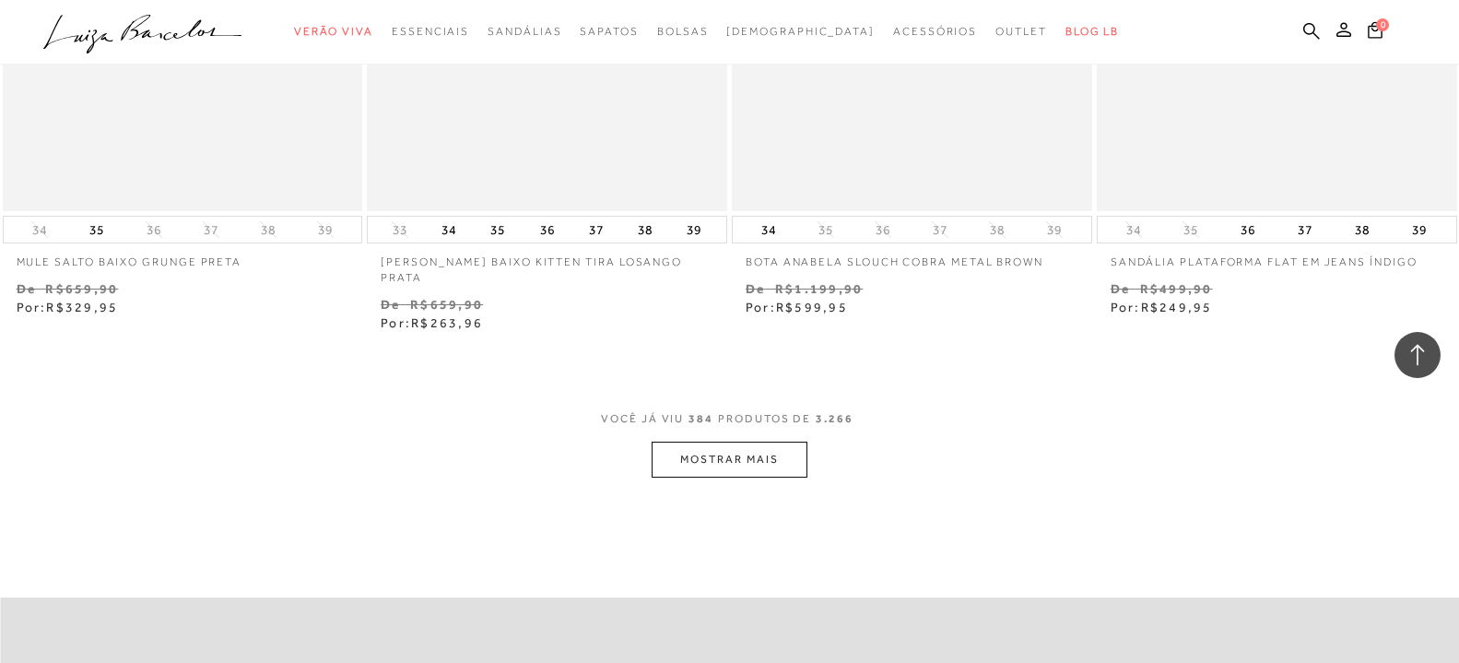
click at [772, 441] on button "MOSTRAR MAIS" at bounding box center [729, 459] width 155 height 36
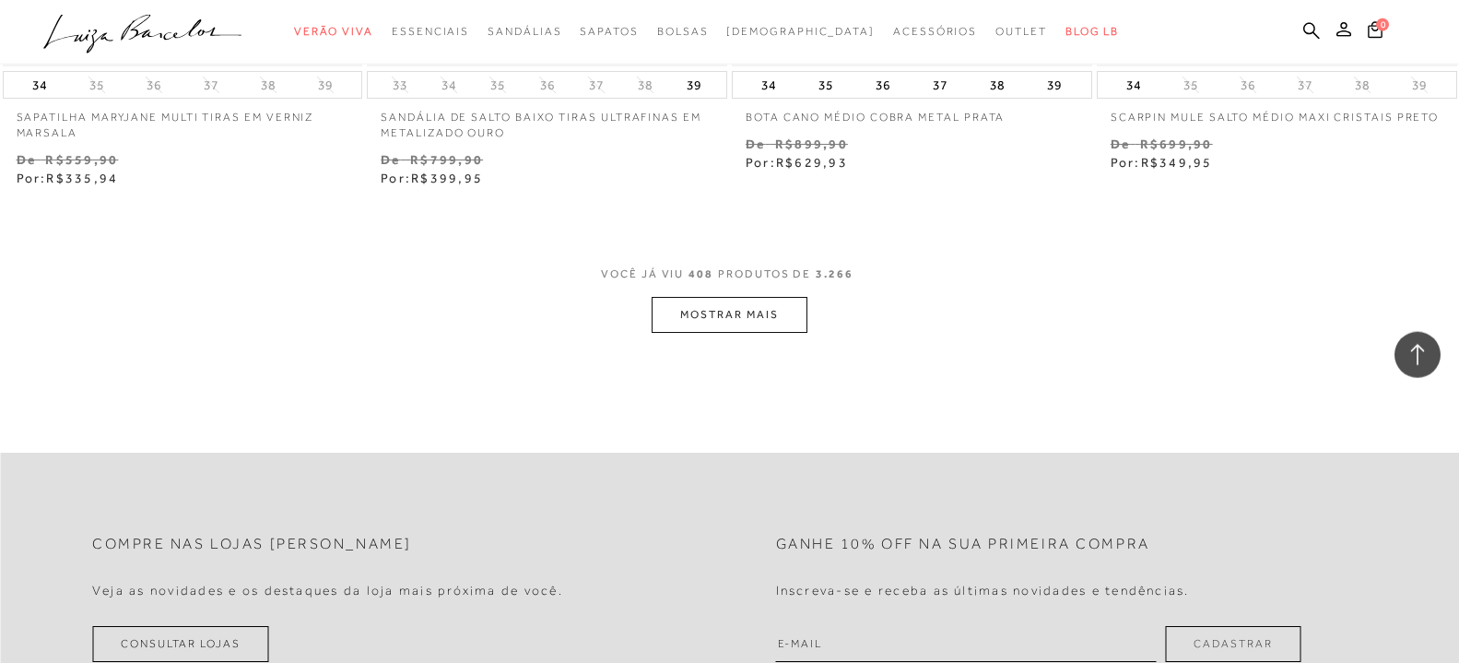
scroll to position [69264, 0]
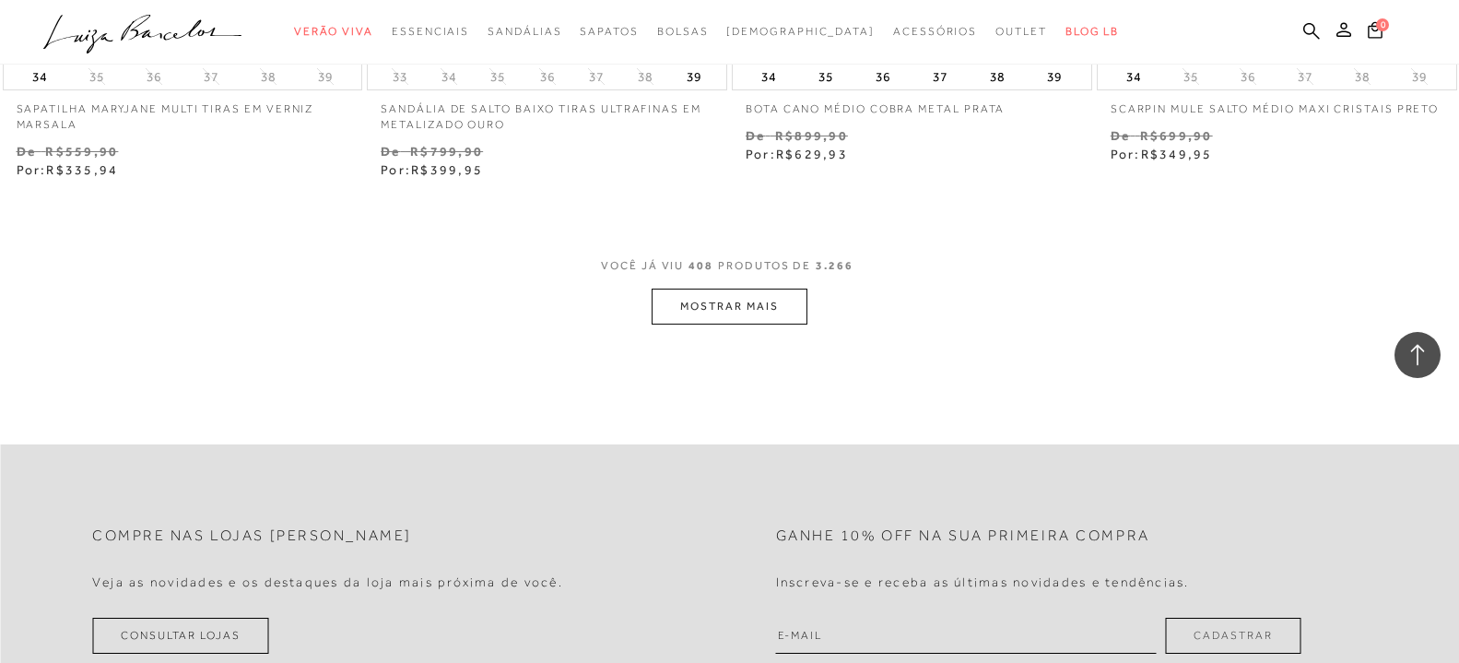
click at [788, 290] on button "MOSTRAR MAIS" at bounding box center [729, 306] width 155 height 36
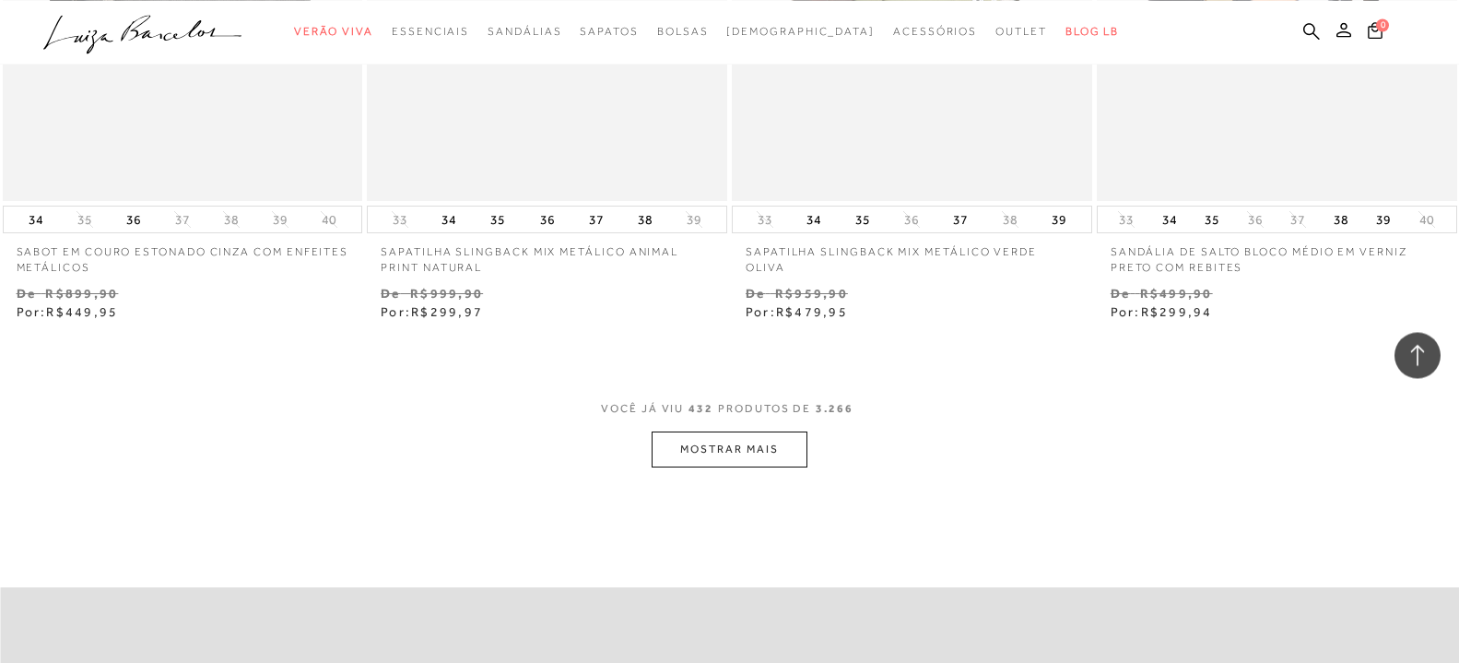
scroll to position [73290, 0]
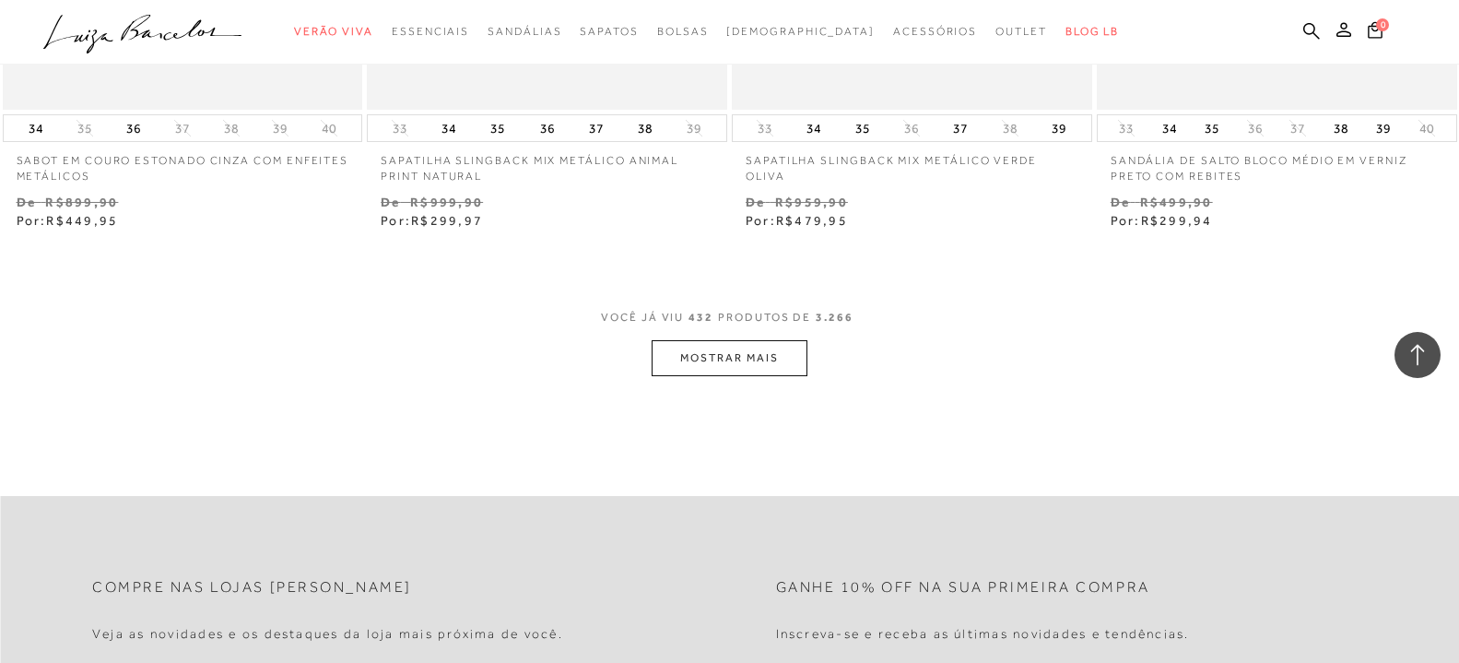
click at [763, 350] on button "MOSTRAR MAIS" at bounding box center [729, 358] width 155 height 36
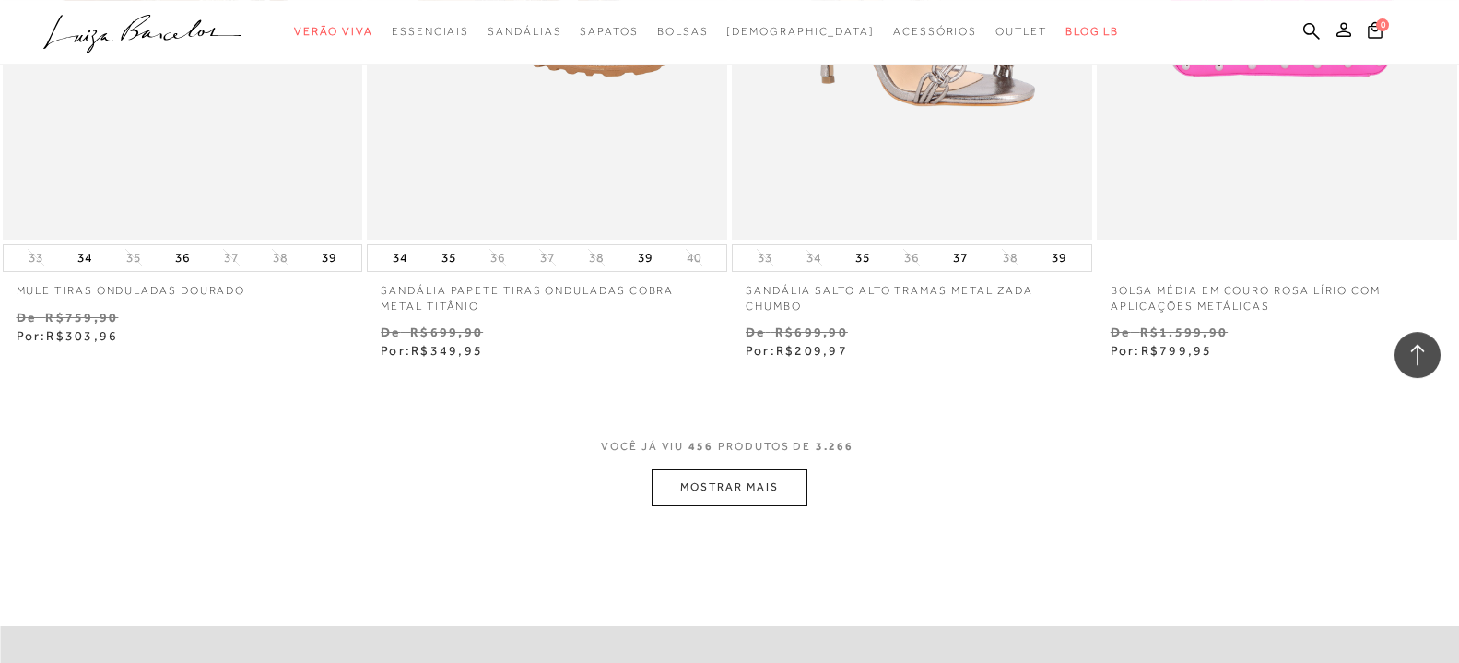
scroll to position [77238, 0]
click at [744, 478] on button "MOSTRAR MAIS" at bounding box center [729, 486] width 155 height 36
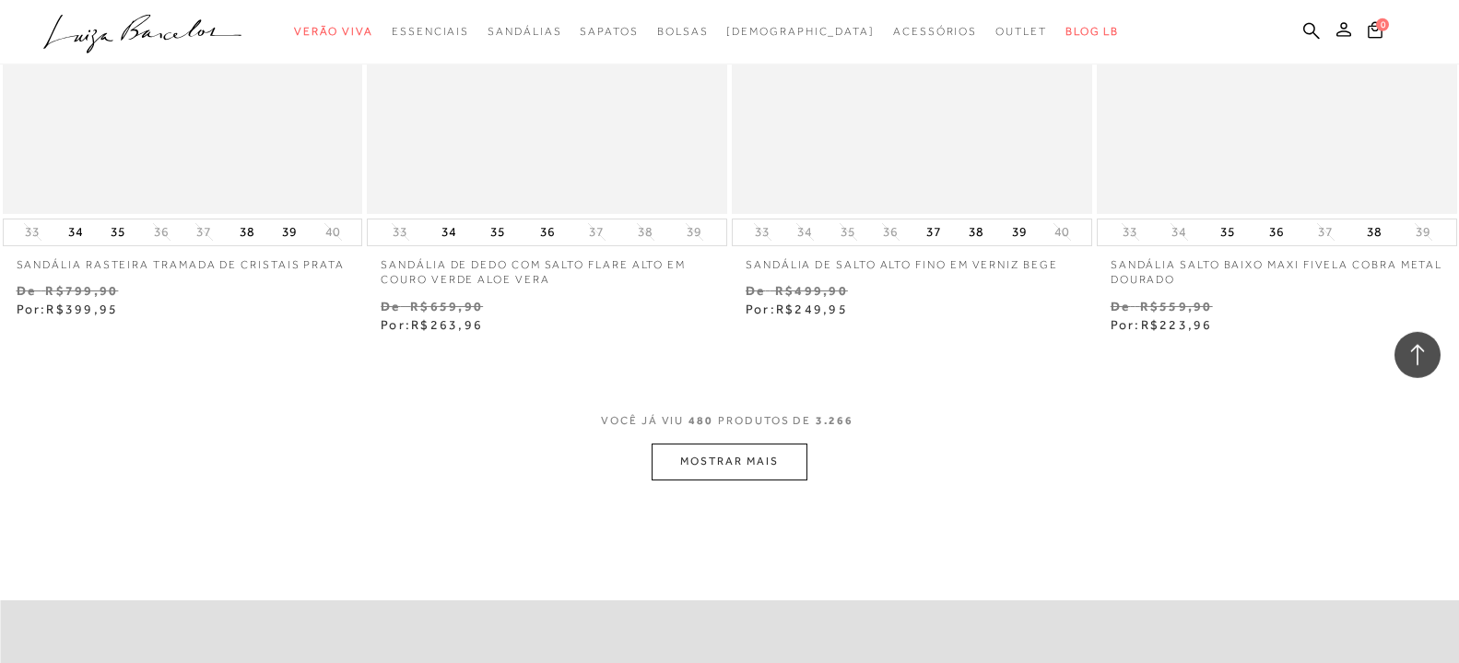
scroll to position [81469, 0]
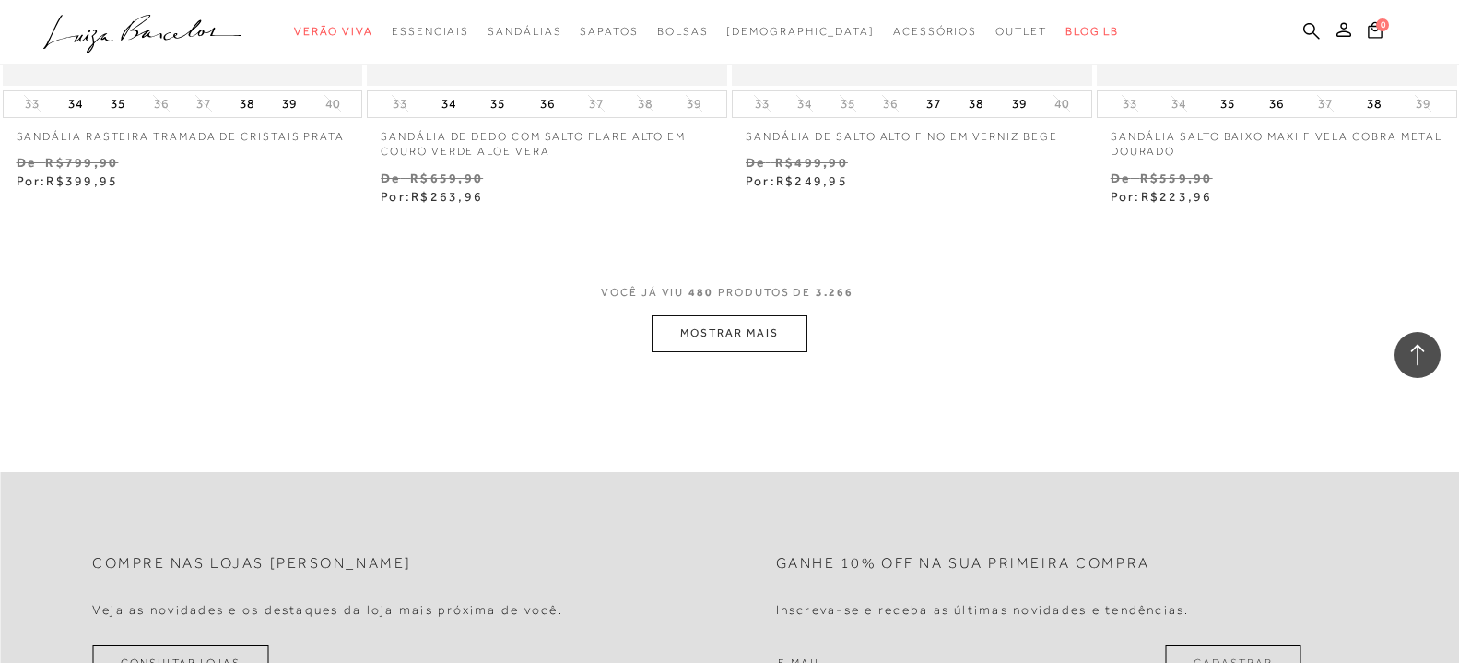
click at [765, 331] on button "MOSTRAR MAIS" at bounding box center [729, 333] width 155 height 36
